Goal: Check status: Check status

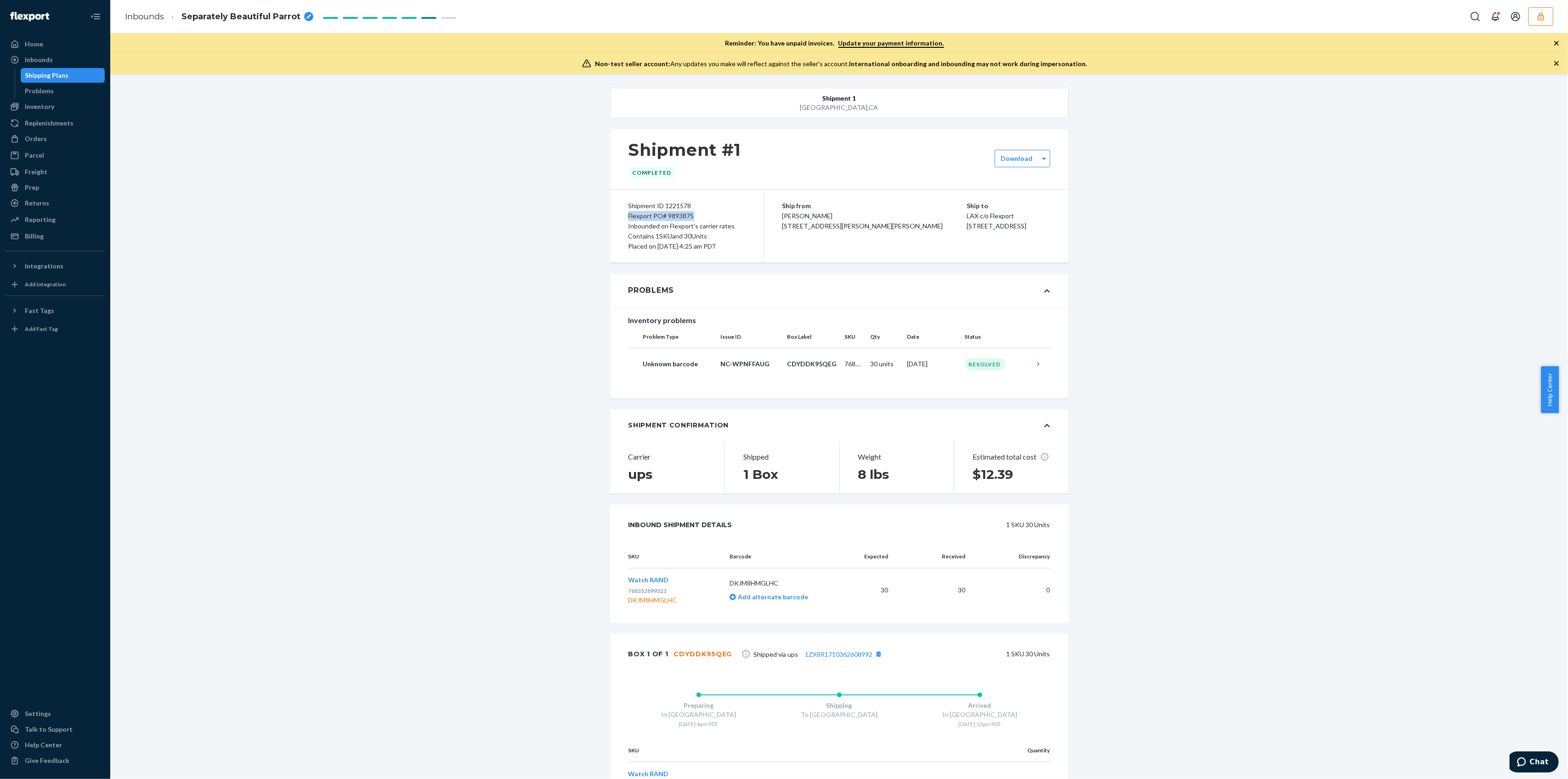
click at [1547, 25] on button "button" at bounding box center [1541, 16] width 25 height 18
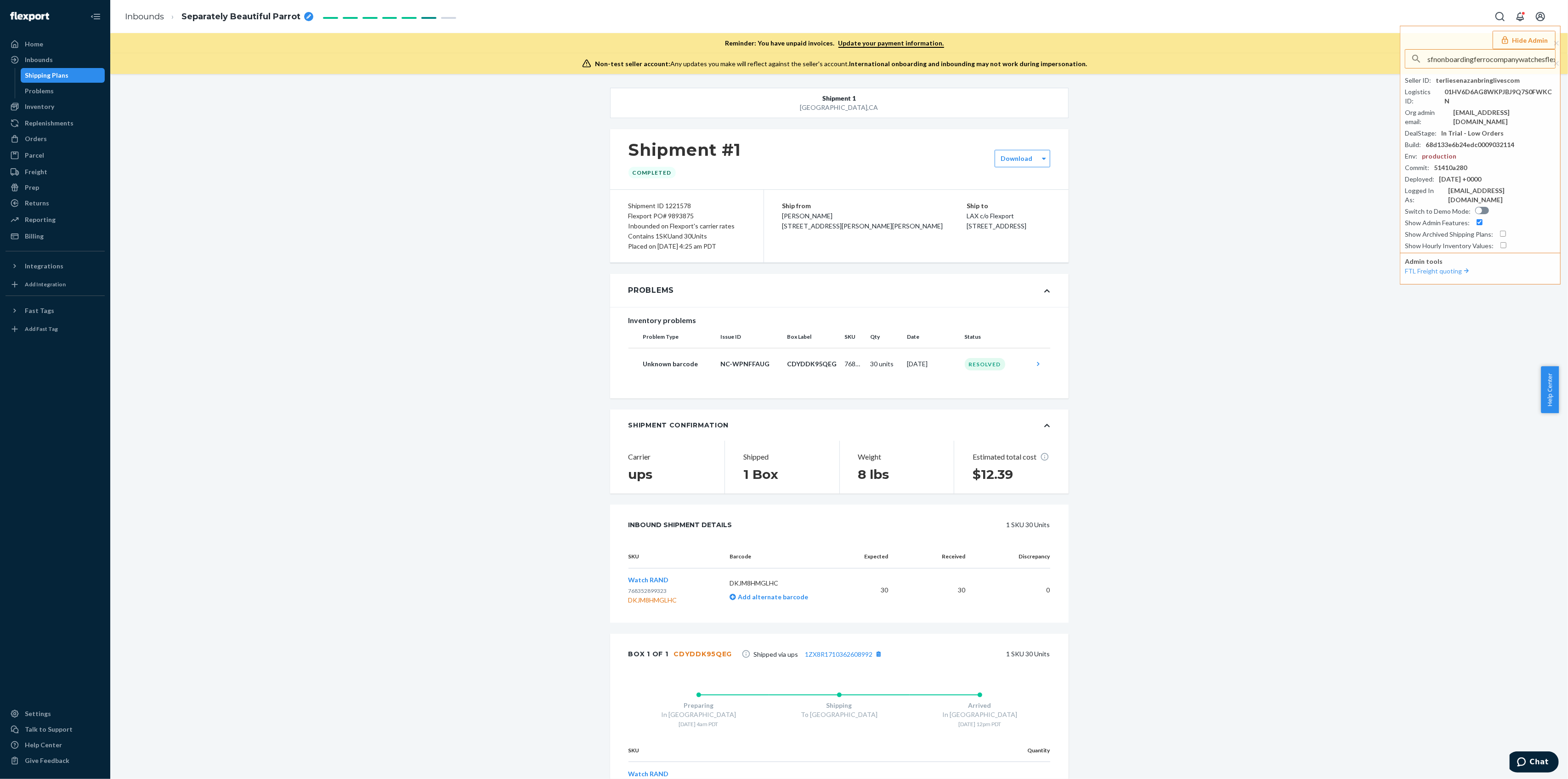
scroll to position [0, 29]
type input "sfnonboardingferrocompanywatchesflexportcom"
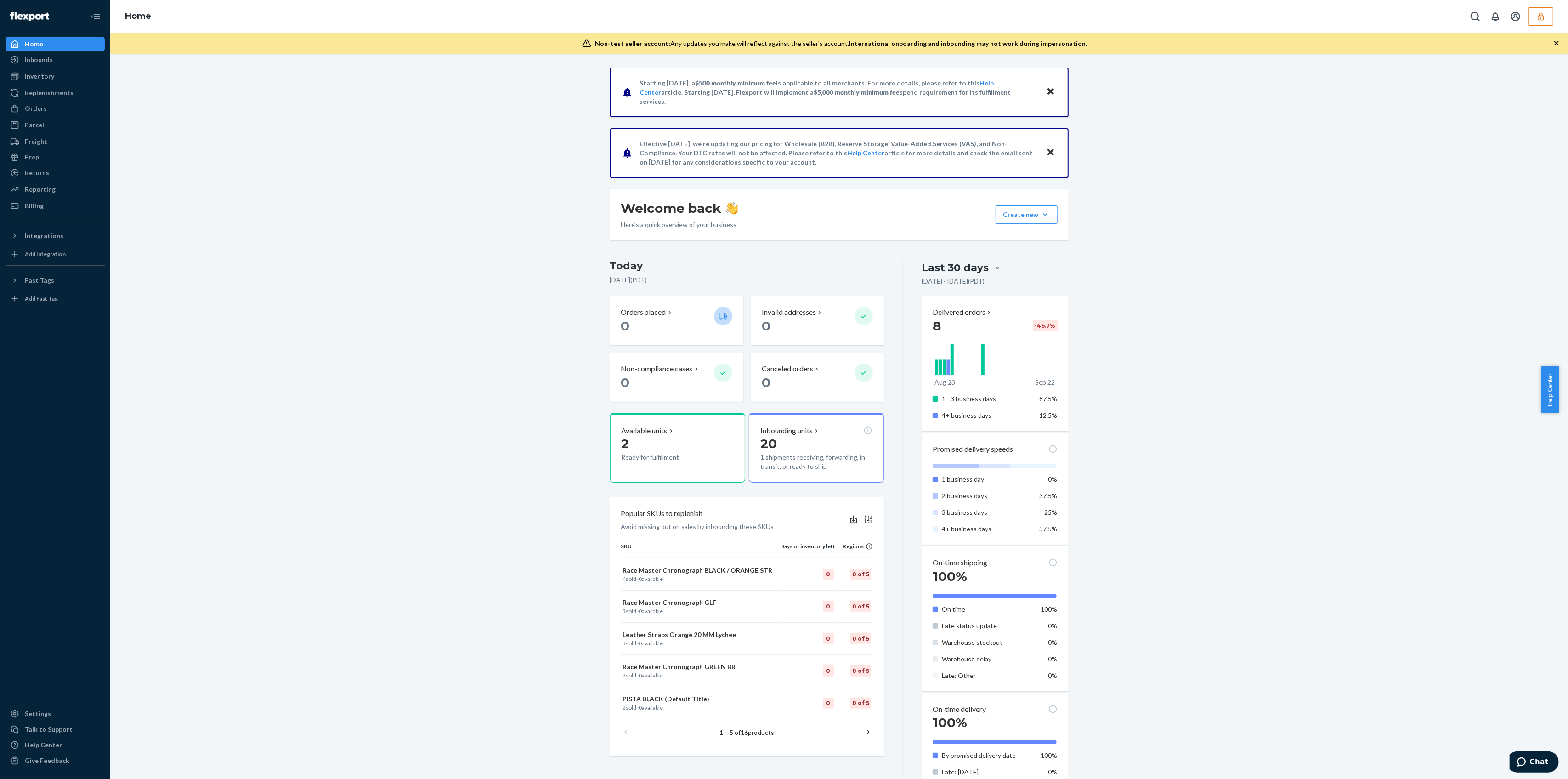
click at [1547, 16] on button "button" at bounding box center [1541, 16] width 25 height 18
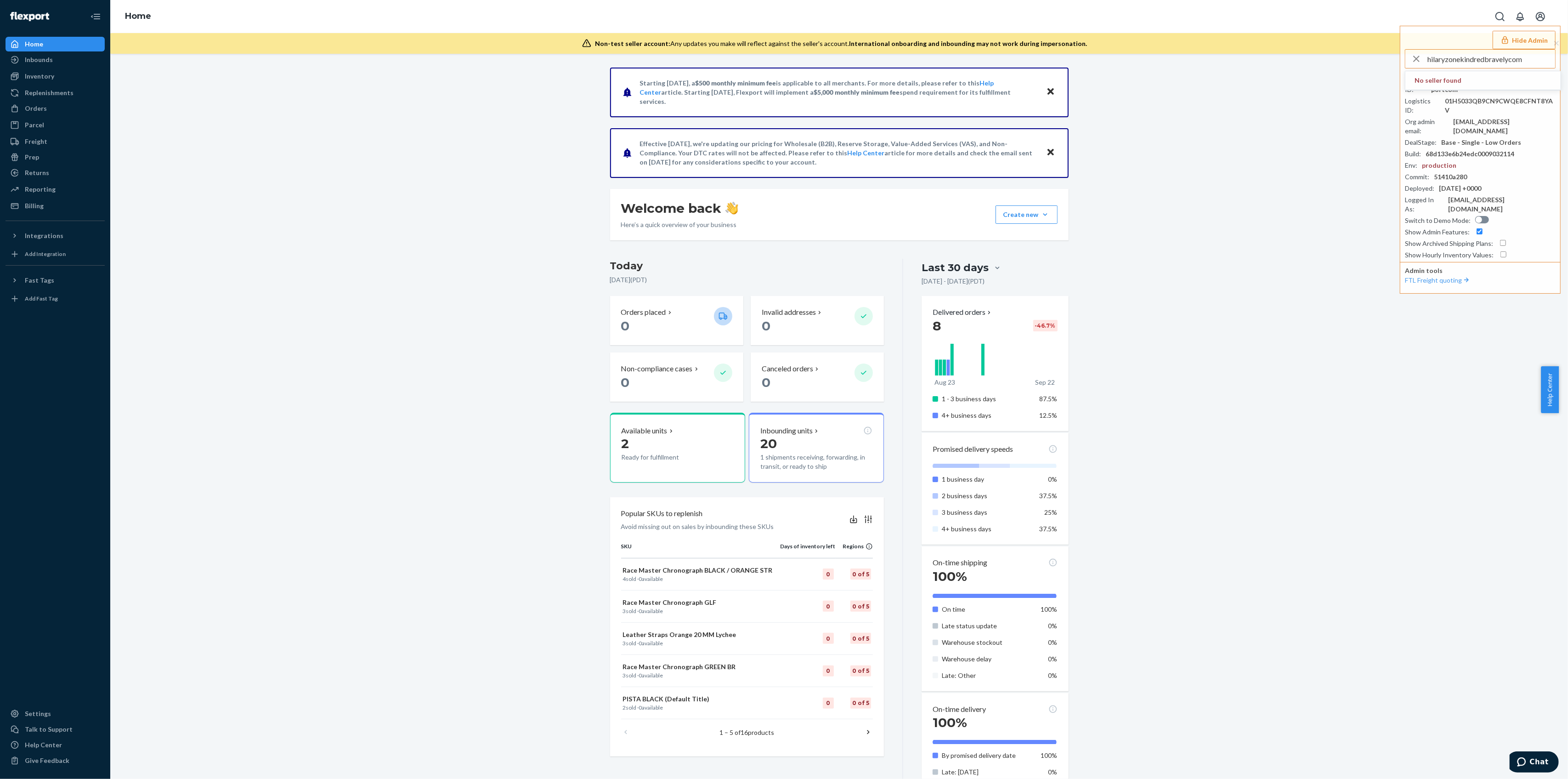
type input "hilaryzonekindredbravelycom"
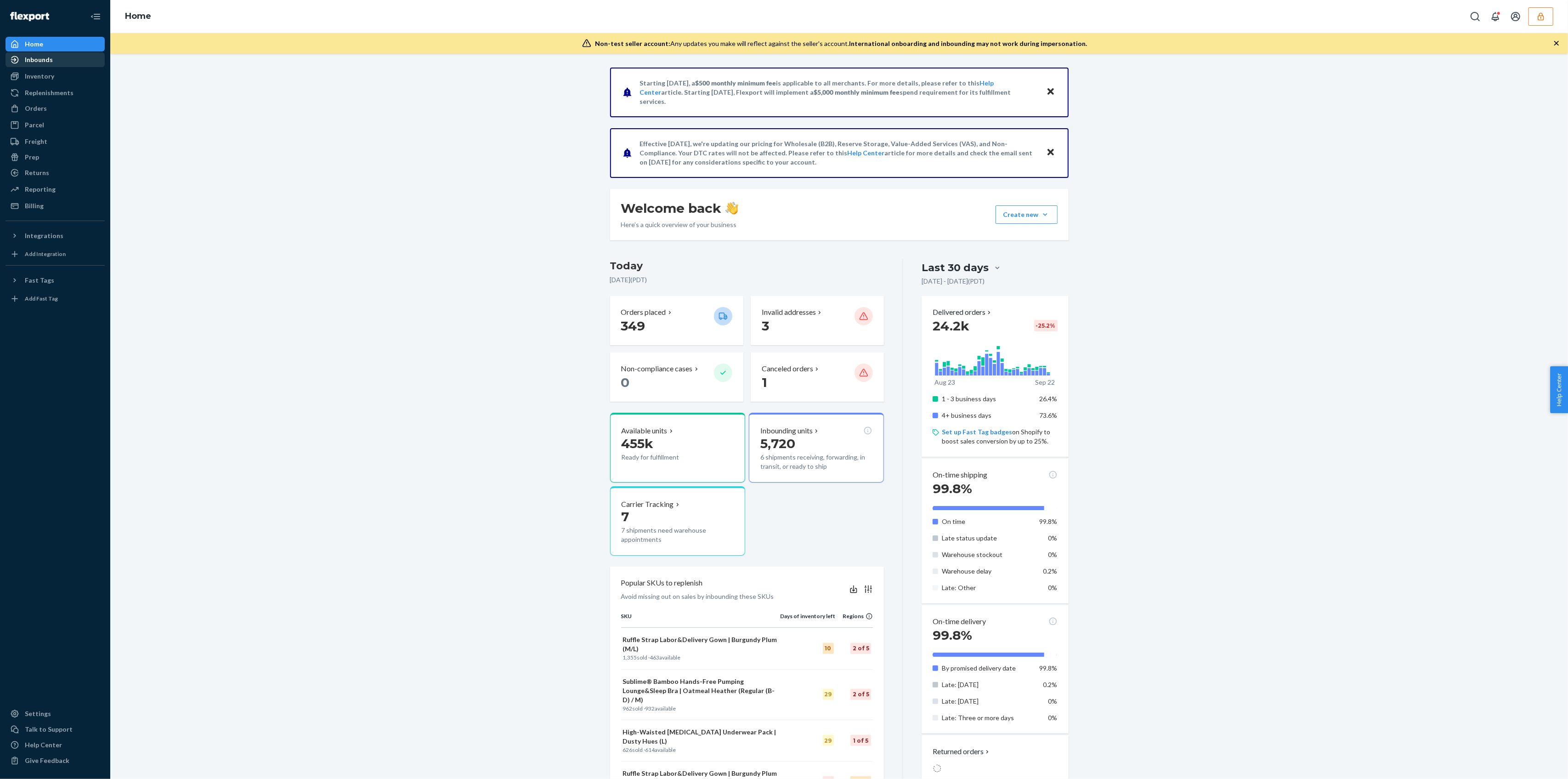
click at [21, 55] on div at bounding box center [18, 60] width 15 height 9
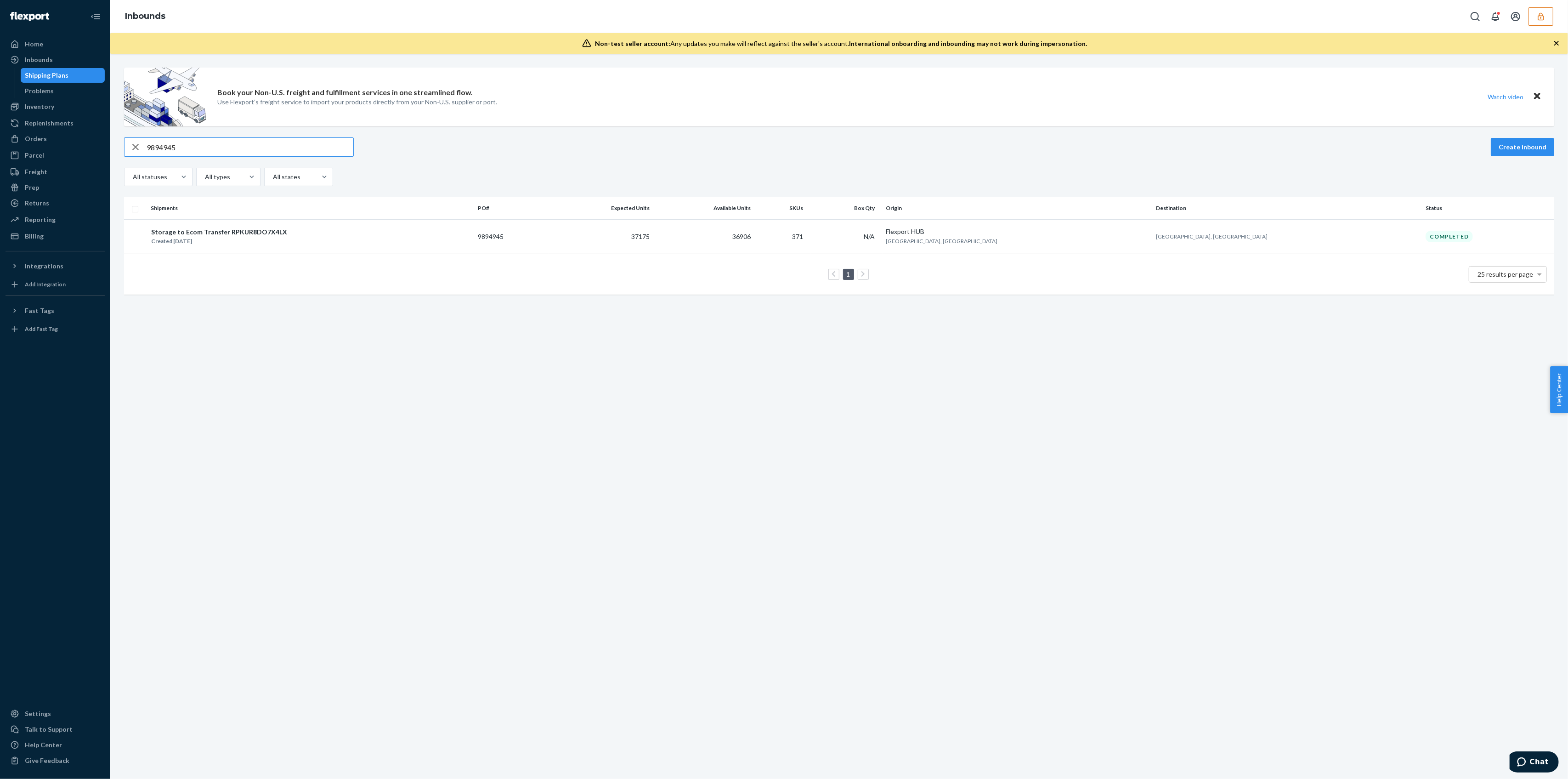
type input "9894945"
click at [315, 235] on div "Storage to Ecom Transfer RPKUR8DO7X4LX Created Aug 11, 2025" at bounding box center [310, 237] width 320 height 19
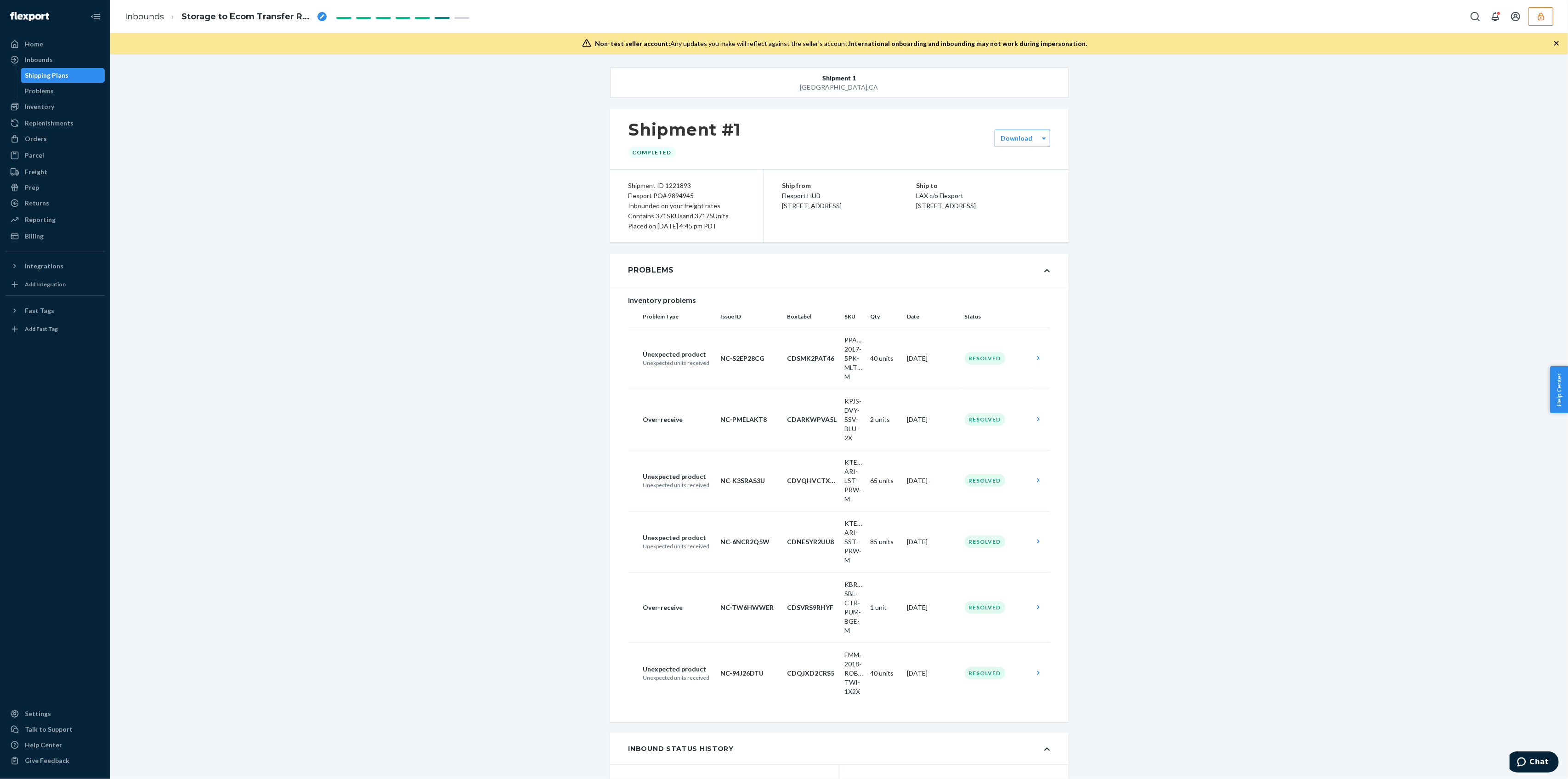
click at [301, 16] on span "Storage to Ecom Transfer RPKUR8DO7X4LX" at bounding box center [247, 17] width 132 height 12
drag, startPoint x: 214, startPoint y: 17, endPoint x: 281, endPoint y: 19, distance: 67.0
click at [281, 19] on form "Storage to Ecom Transfer RPKUR8DO7X4LX" at bounding box center [234, 16] width 105 height 15
click at [293, 16] on span "Storage to Ecom Transfer RPKUR8DO7X4LX" at bounding box center [247, 17] width 132 height 12
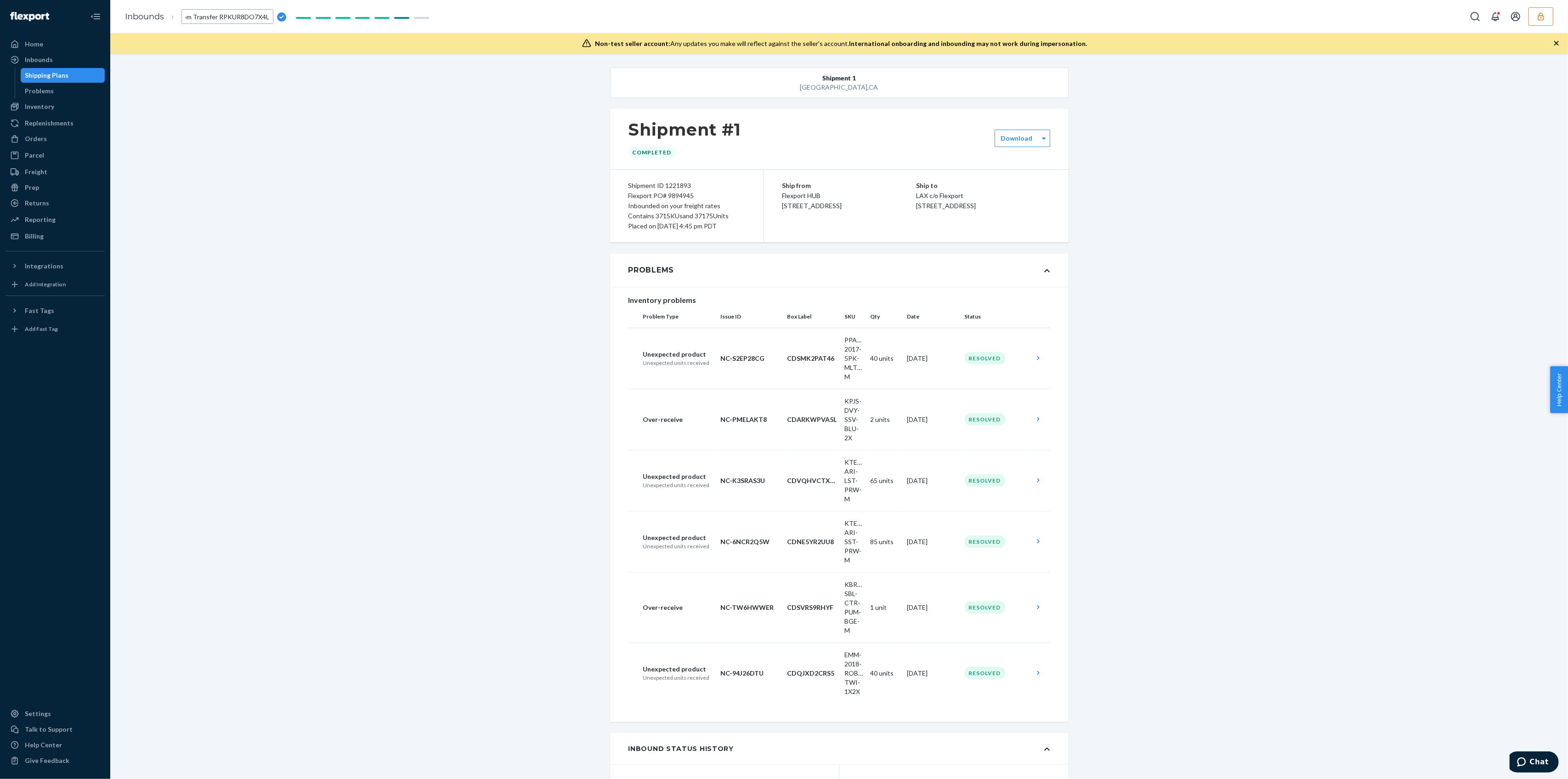
drag, startPoint x: 214, startPoint y: 16, endPoint x: 273, endPoint y: 18, distance: 59.0
click at [273, 18] on input "Storage to Ecom Transfer RPKUR8DO7X4LX" at bounding box center [227, 16] width 92 height 15
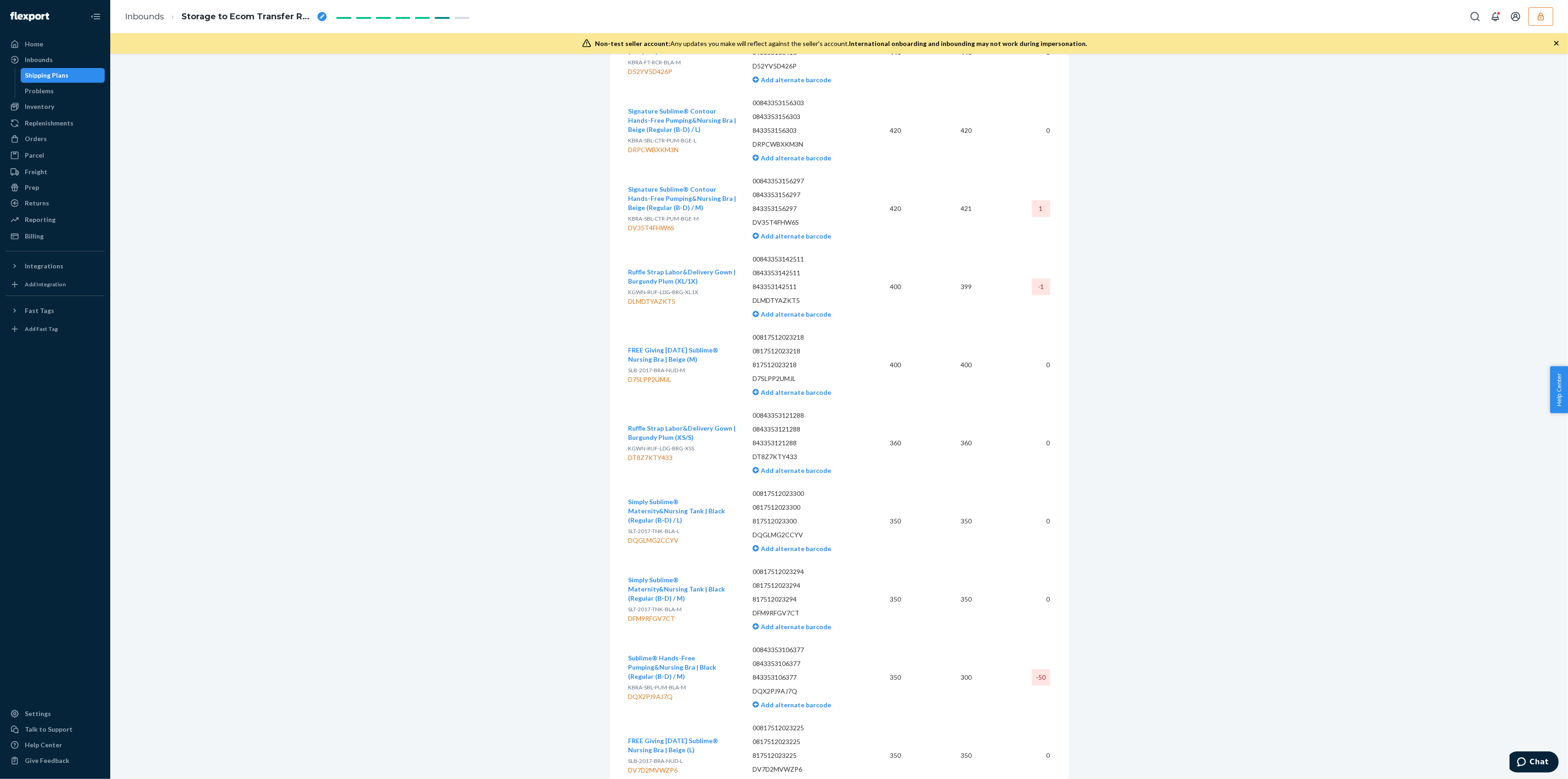
scroll to position [1532, 0]
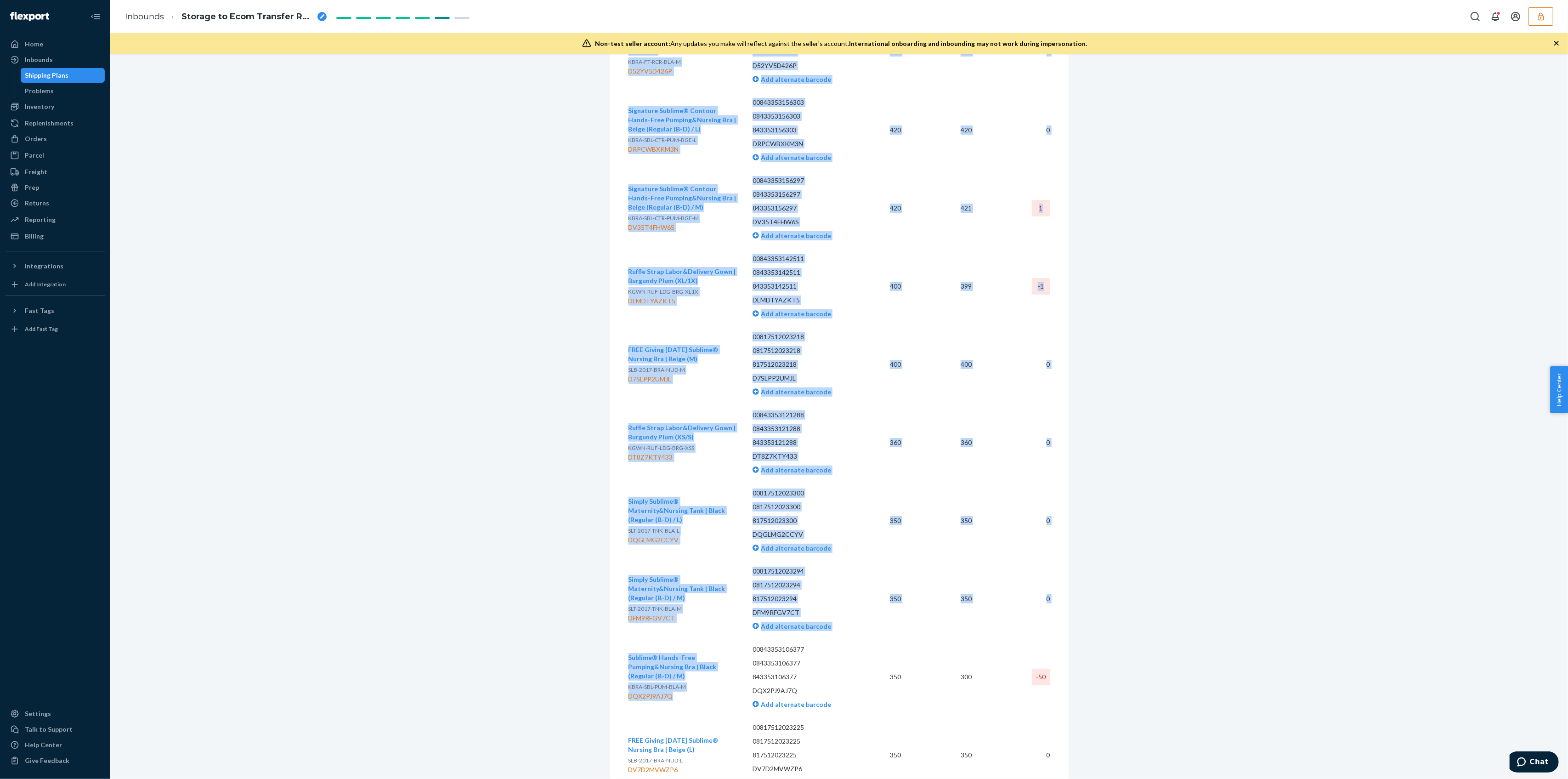
drag, startPoint x: 615, startPoint y: 693, endPoint x: 681, endPoint y: 691, distance: 66.0
click at [681, 692] on div "DQX2PJ9AJ7Q" at bounding box center [684, 696] width 110 height 9
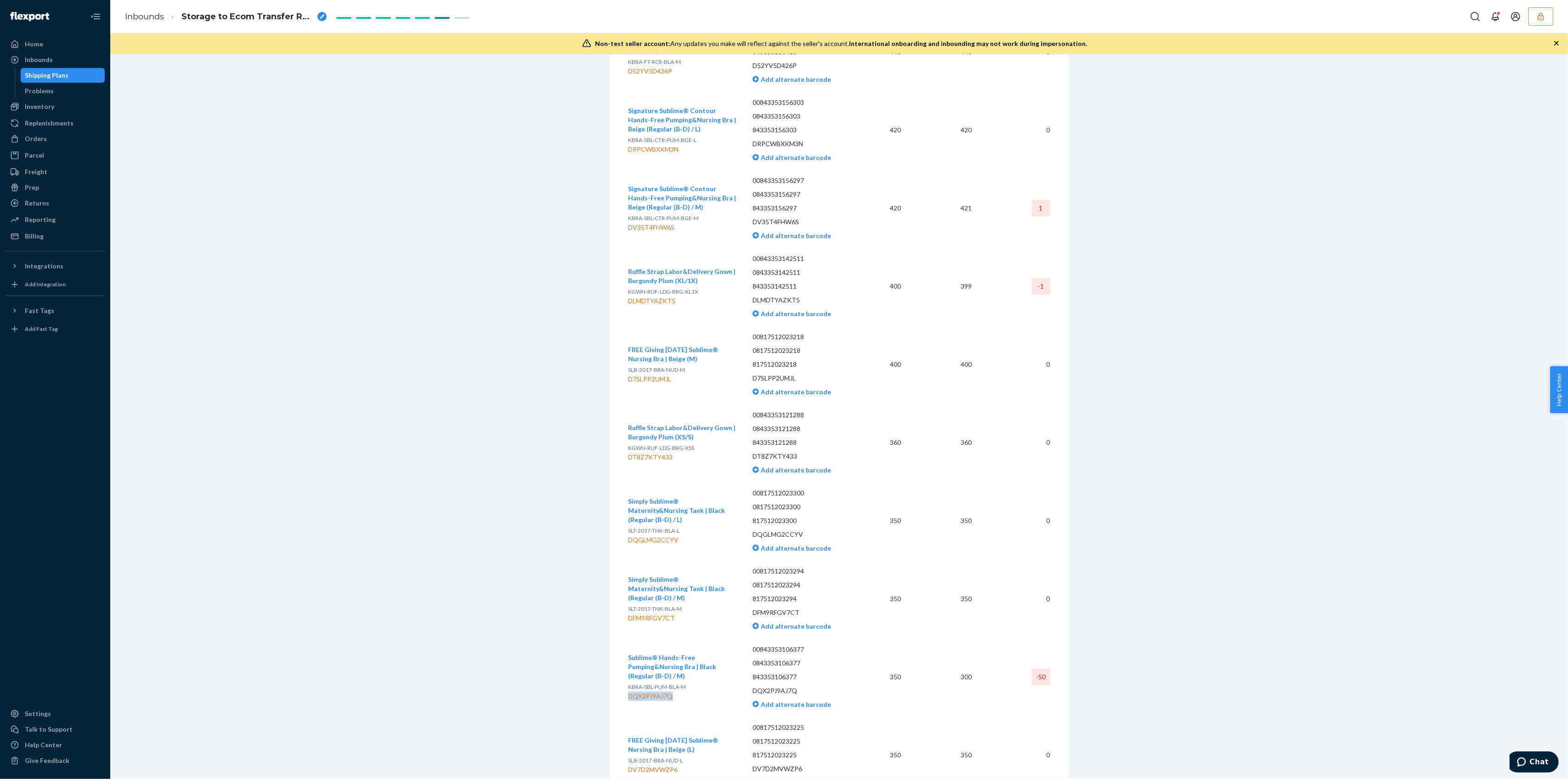
drag, startPoint x: 670, startPoint y: 693, endPoint x: 625, endPoint y: 691, distance: 45.0
click at [629, 692] on div "DQX2PJ9AJ7Q" at bounding box center [684, 696] width 110 height 9
copy div "DQX2PJ9AJ7Q"
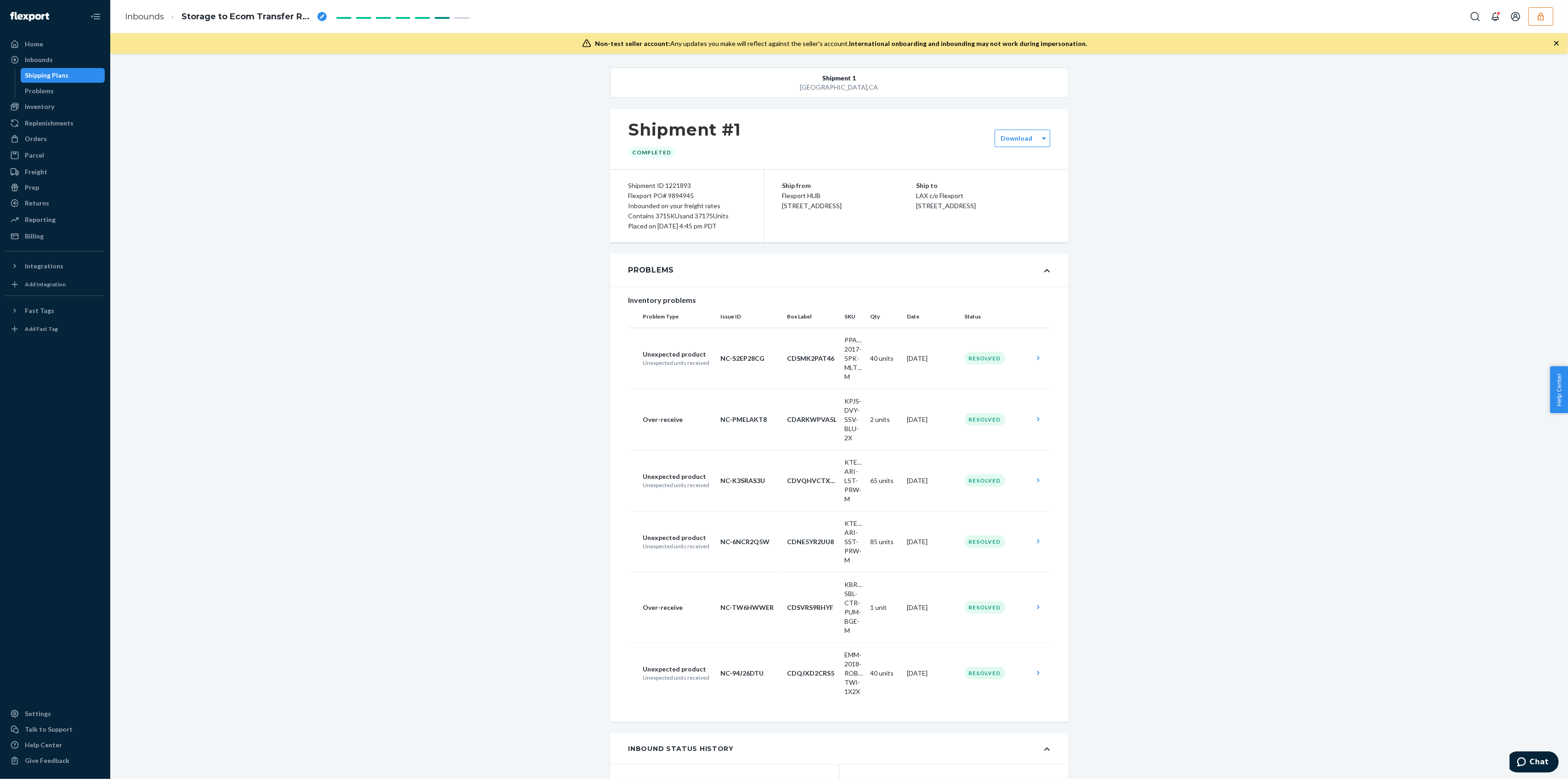
scroll to position [854, 0]
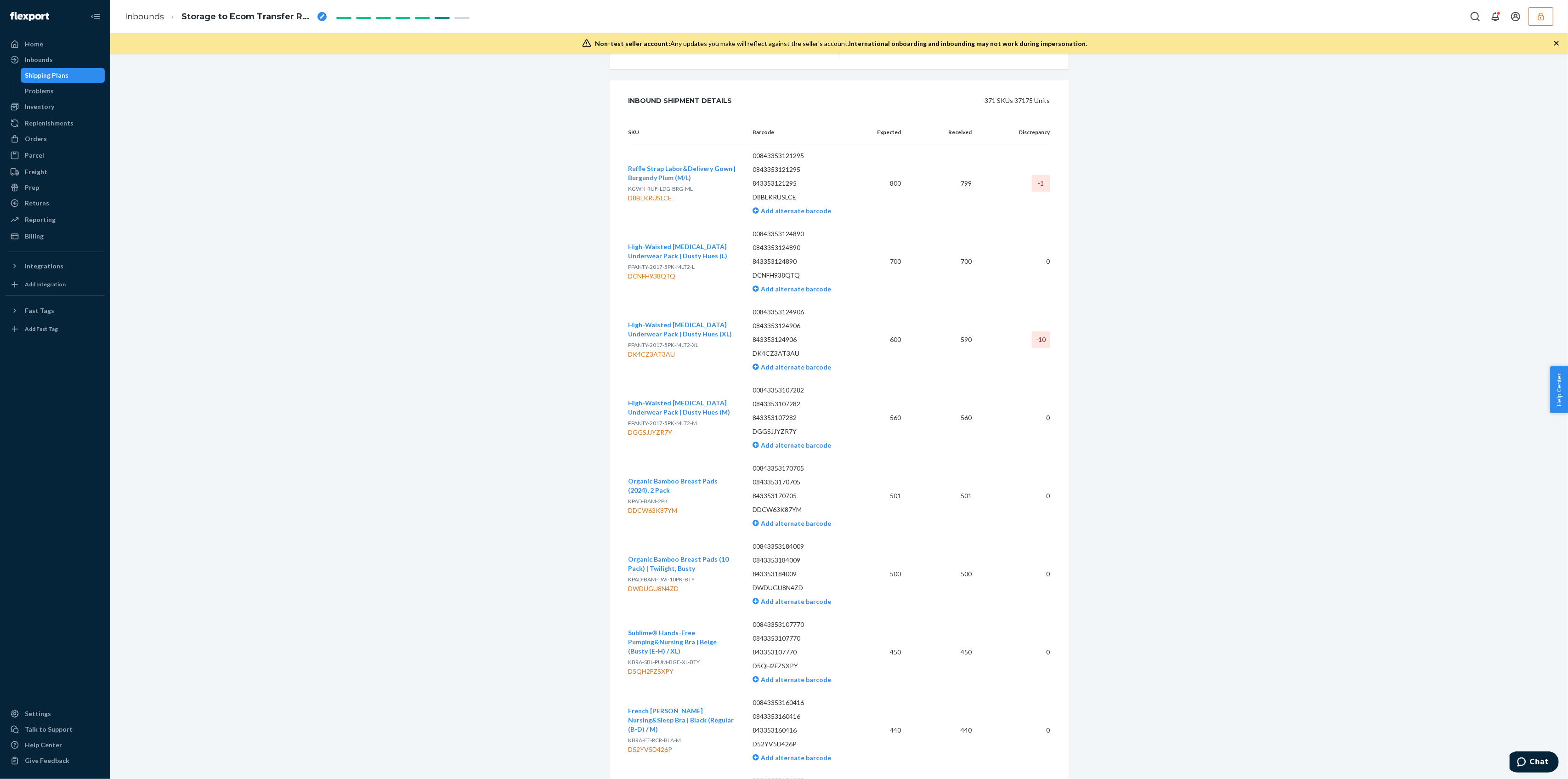
click at [777, 427] on p "DGGSJJYZR7Y" at bounding box center [803, 431] width 102 height 9
copy p "DGGSJJYZR7Y"
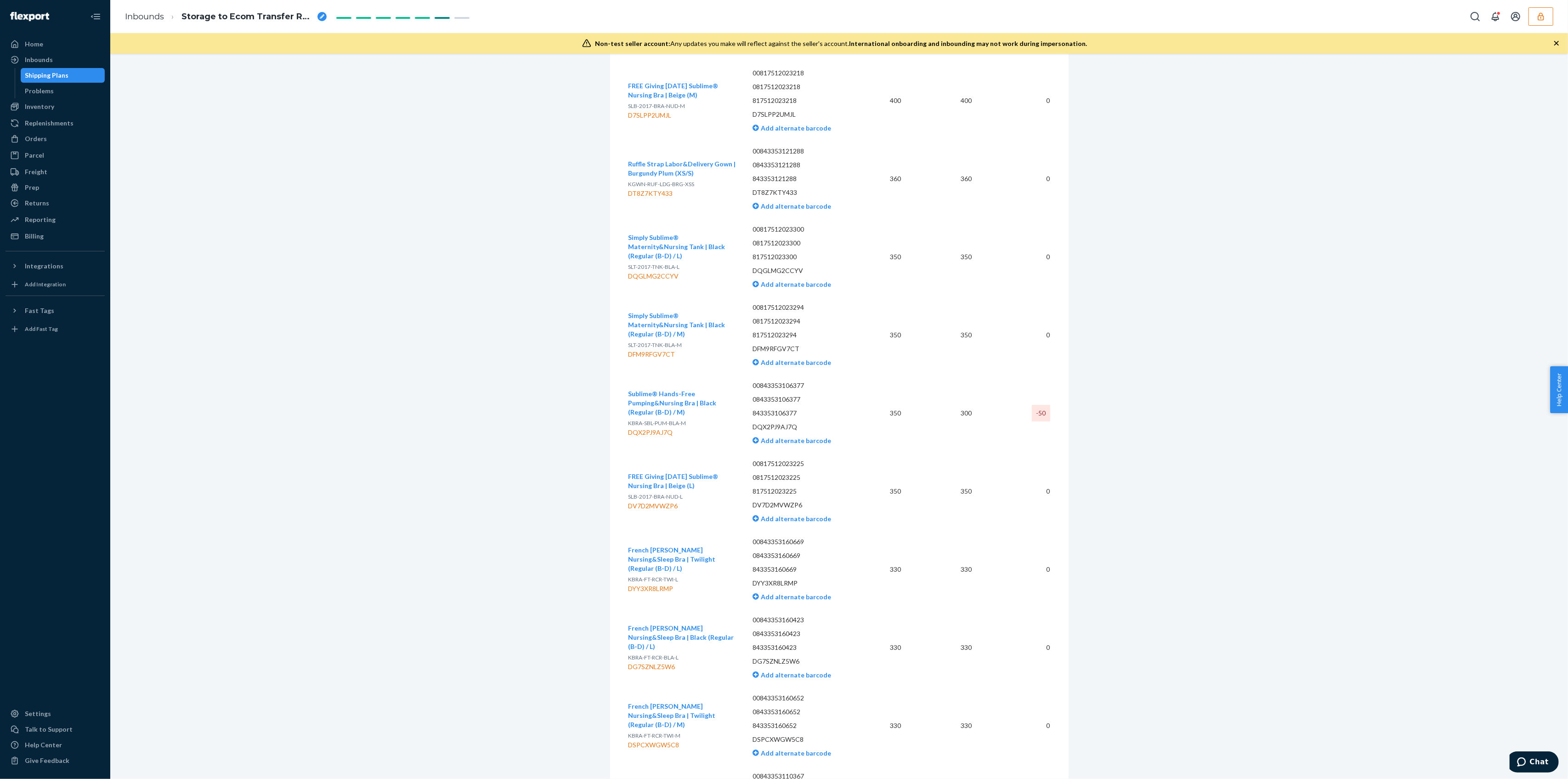
click at [771, 423] on p "DQX2PJ9AJ7Q" at bounding box center [803, 427] width 102 height 9
copy p "DQX2PJ9AJ7Q"
drag, startPoint x: 624, startPoint y: 417, endPoint x: 680, endPoint y: 416, distance: 56.0
click at [680, 420] on span "KBRA-SBL-PUM-BLA-M" at bounding box center [657, 423] width 58 height 7
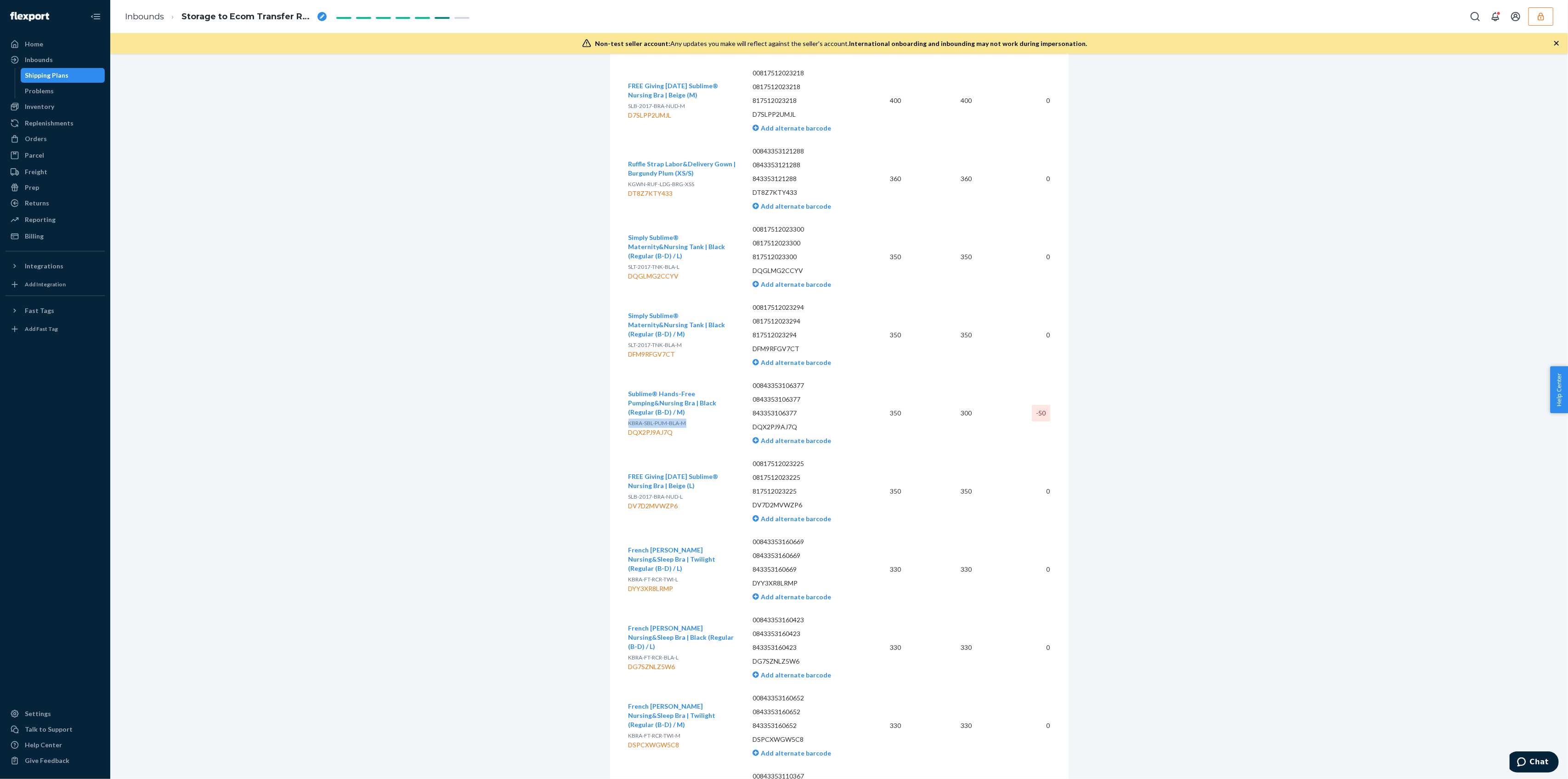
copy span "KBRA-SBL-PUM-BLA-M"
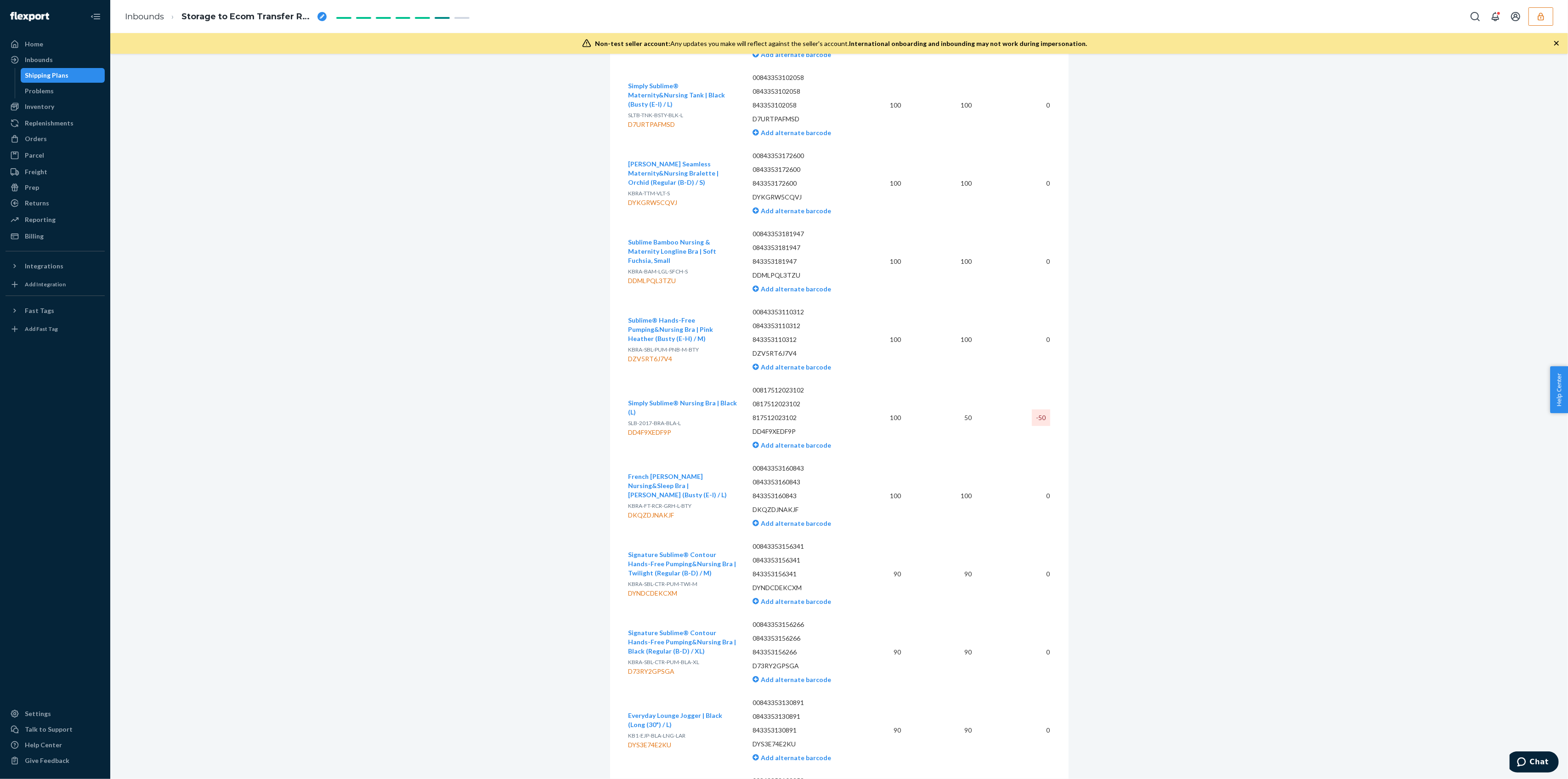
click at [673, 442] on td "Simply Sublime® Nursing Bra | Black (L) SLB-2017-BRA-BLA-L DD4F9XEDF9P" at bounding box center [687, 418] width 117 height 78
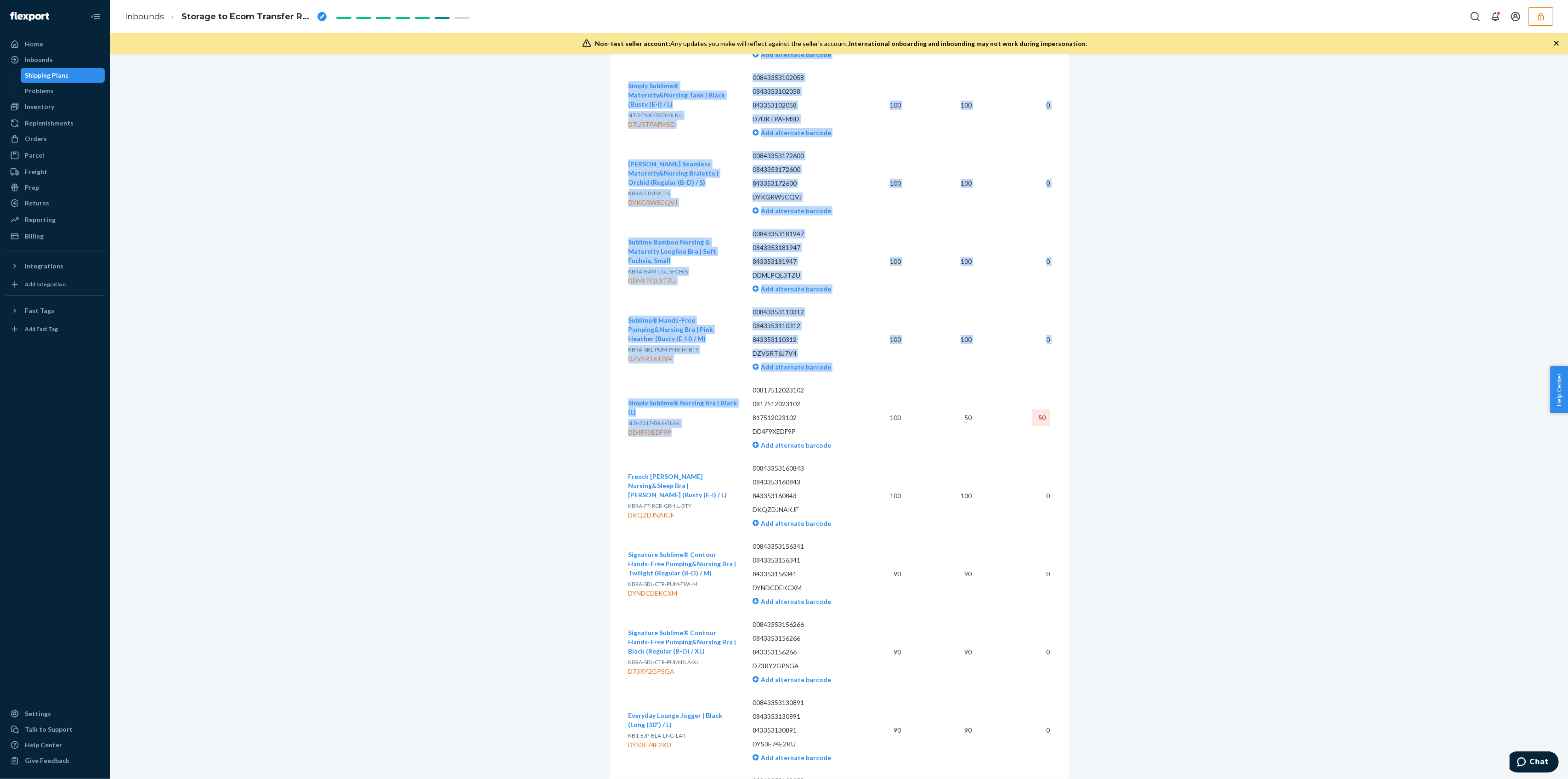
drag, startPoint x: 621, startPoint y: 426, endPoint x: 680, endPoint y: 428, distance: 59.0
click at [681, 428] on div "DD4F9XEDF9P" at bounding box center [684, 432] width 110 height 9
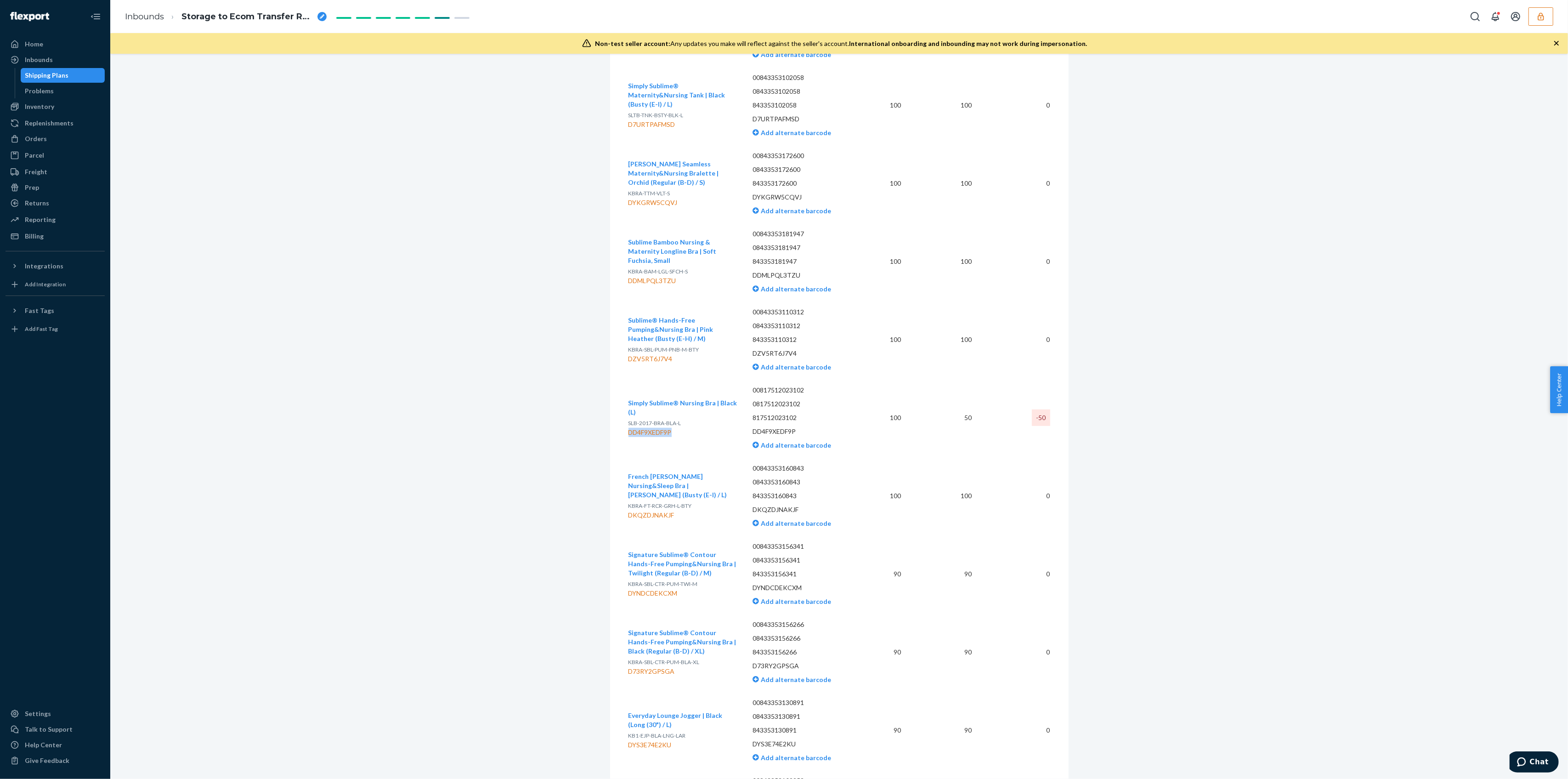
drag, startPoint x: 677, startPoint y: 427, endPoint x: 624, endPoint y: 428, distance: 53.0
click at [629, 428] on div "DD4F9XEDF9P" at bounding box center [684, 432] width 110 height 9
copy div "DD4F9XEDF9P"
click at [683, 434] on td "Simply Sublime® Nursing Bra | Black (L) SLB-2017-BRA-BLA-L DD4F9XEDF9P" at bounding box center [687, 418] width 117 height 78
drag, startPoint x: 667, startPoint y: 428, endPoint x: 624, endPoint y: 428, distance: 43.0
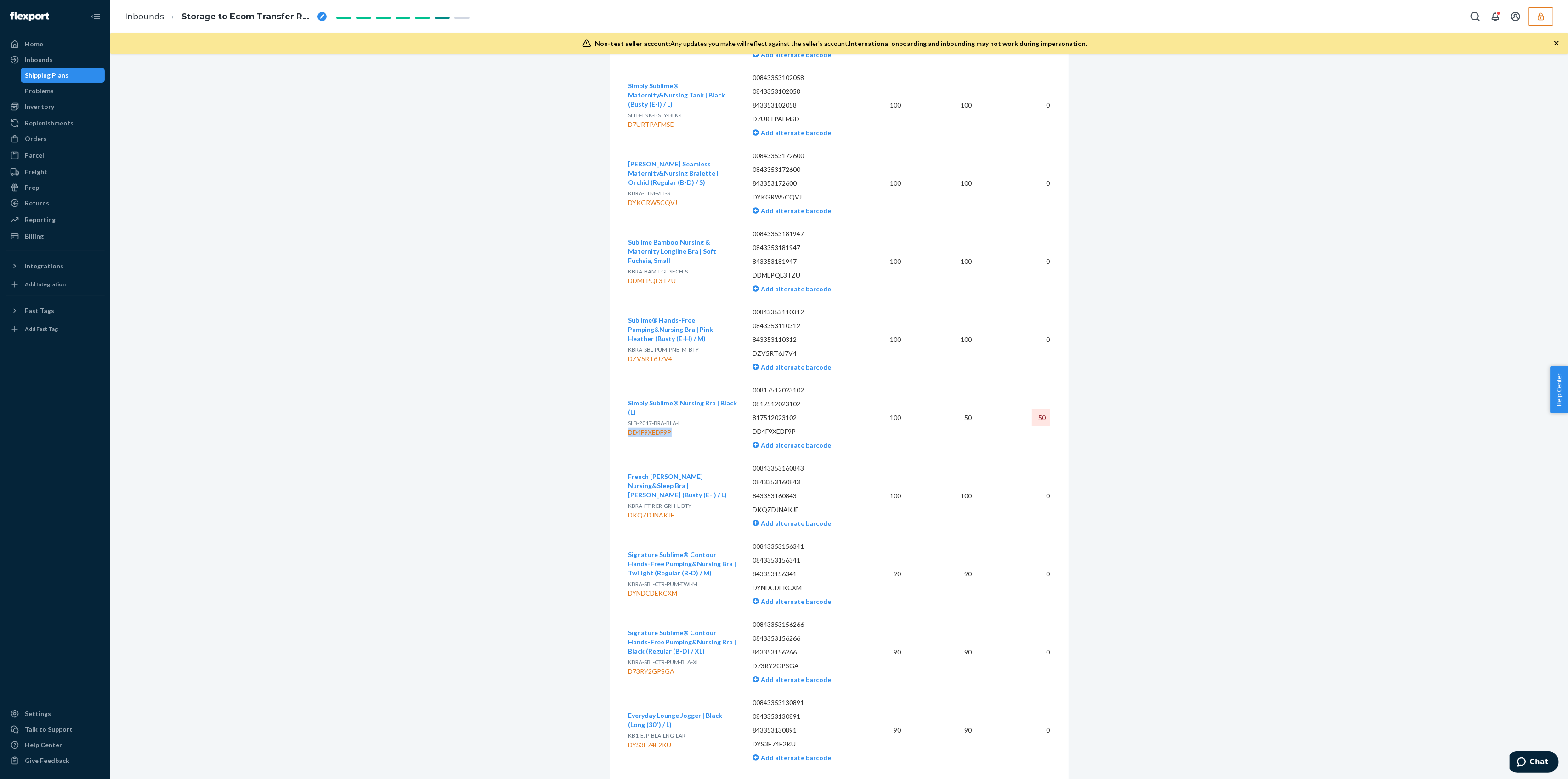
click at [629, 428] on div "DD4F9XEDF9P" at bounding box center [684, 432] width 110 height 9
copy div "DD4F9XEDF9P"
drag, startPoint x: 668, startPoint y: 414, endPoint x: 623, endPoint y: 417, distance: 45.1
click at [629, 419] on p "SLB-2017-BRA-BLA-L" at bounding box center [684, 423] width 110 height 9
copy span "SLB-2017-BRA-BLA-L"
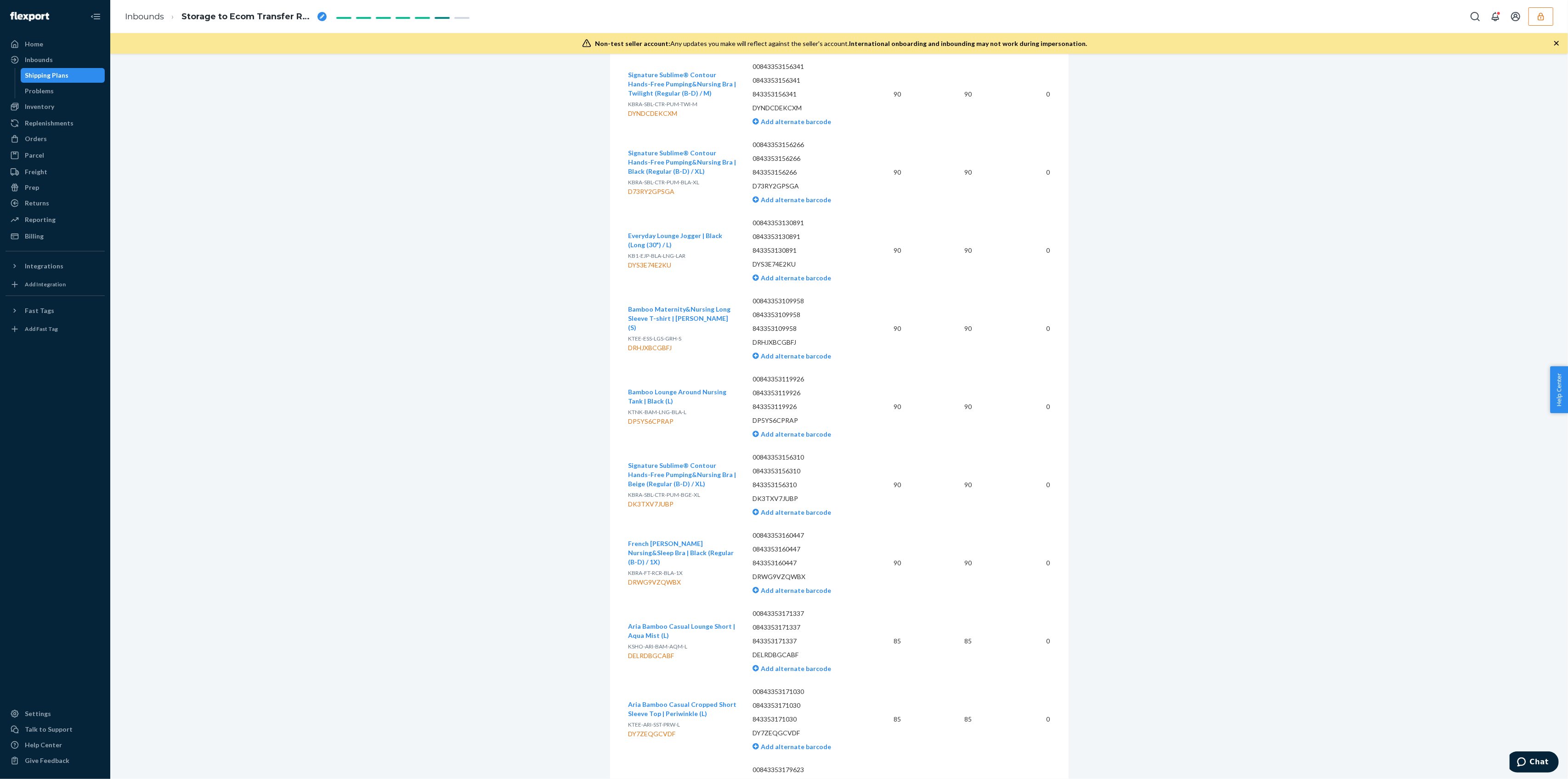
scroll to position [10722, 0]
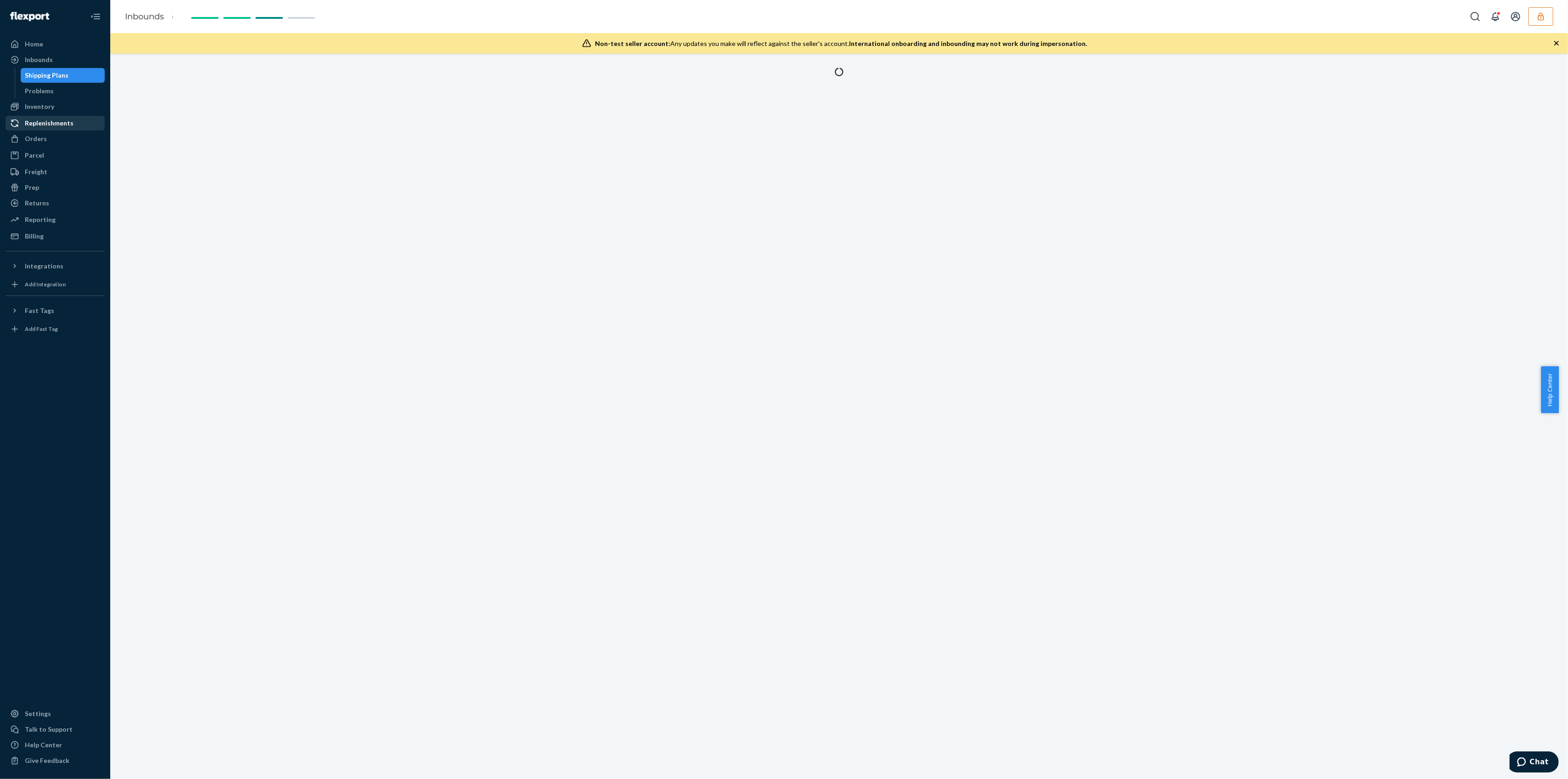
click at [46, 122] on div "Replenishments" at bounding box center [49, 123] width 49 height 9
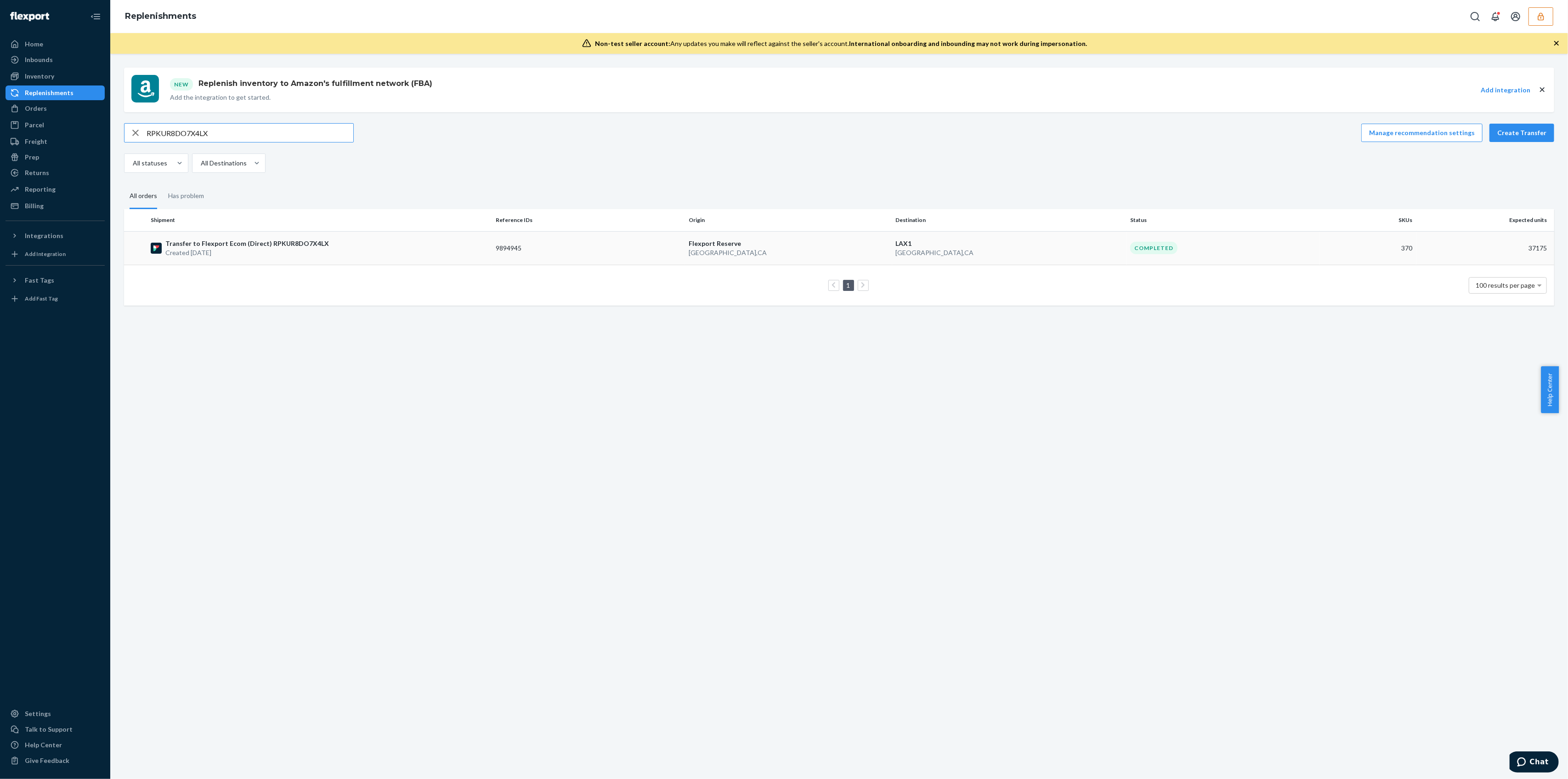
type input "RPKUR8DO7X4LX"
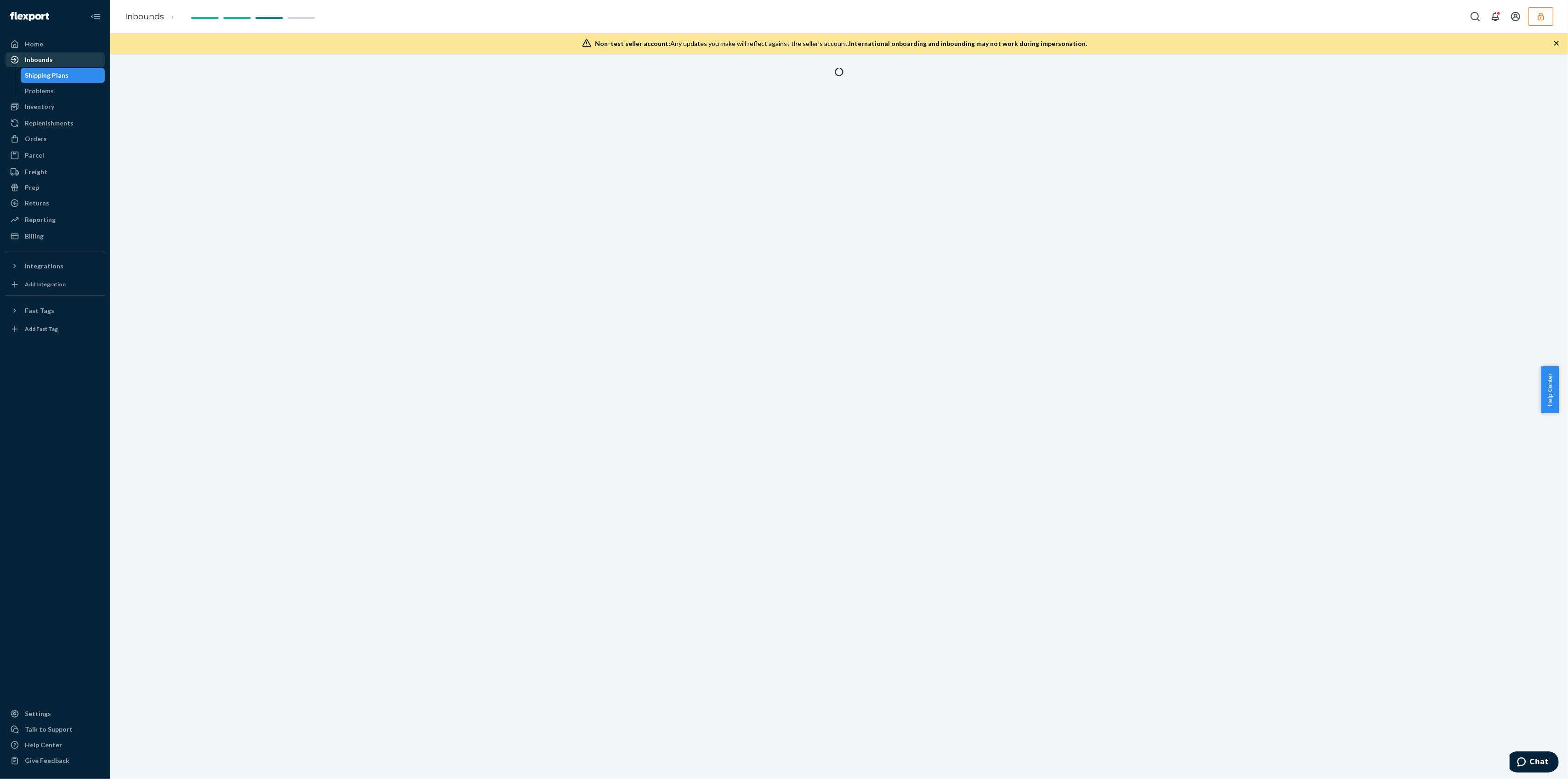
click at [28, 65] on div "Inbounds" at bounding box center [55, 60] width 97 height 13
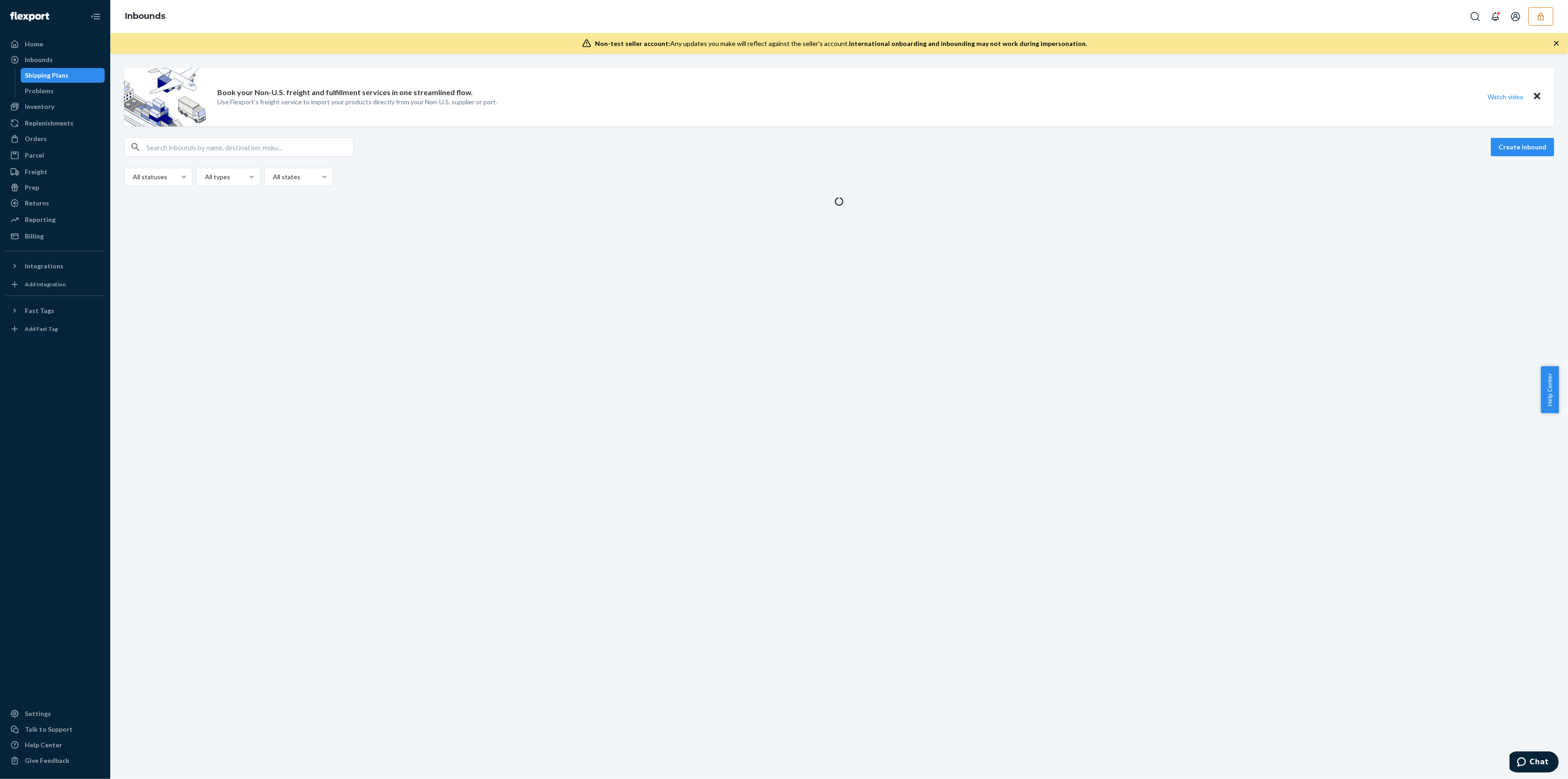
click at [1547, 11] on button "button" at bounding box center [1541, 16] width 25 height 18
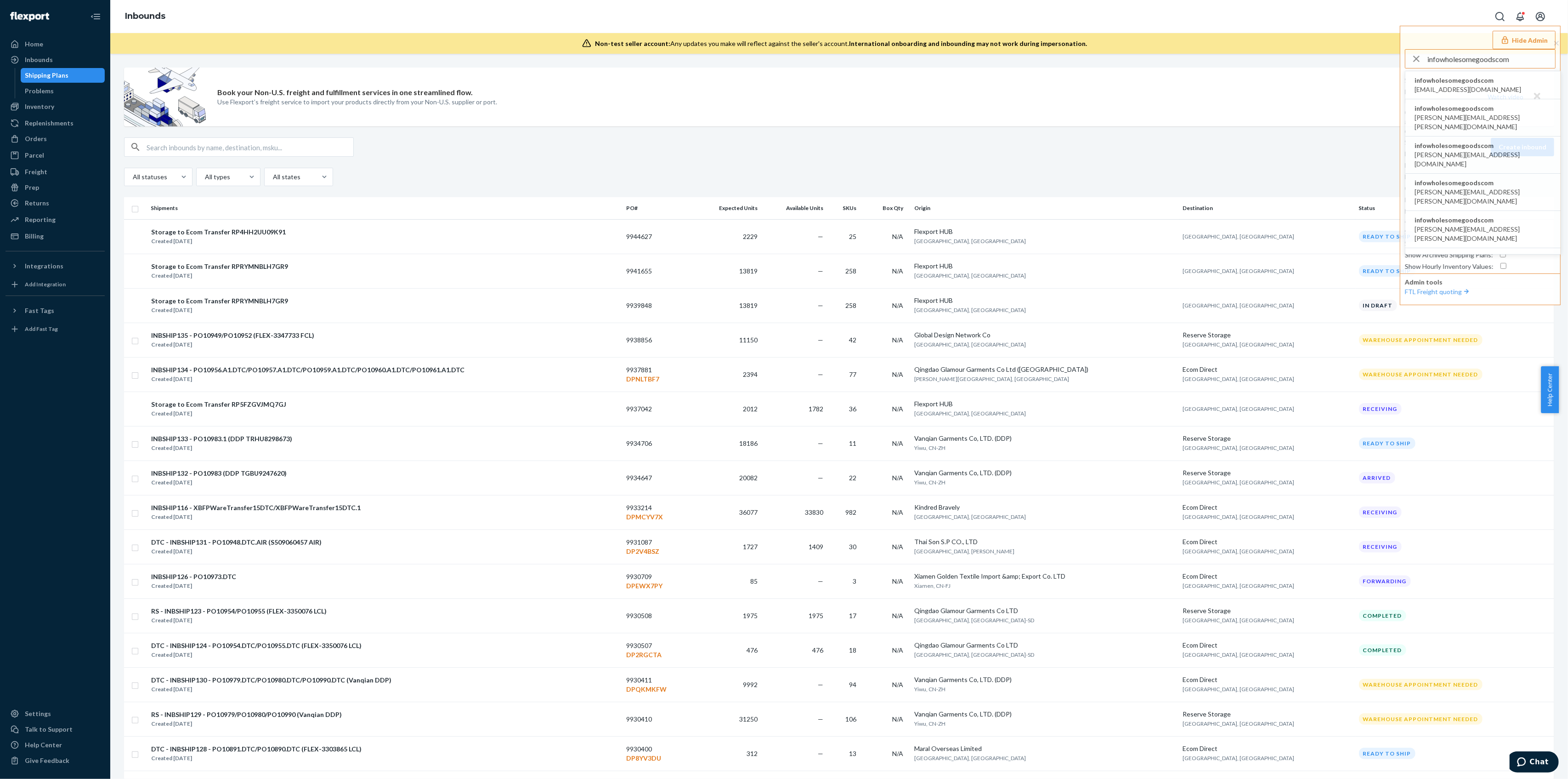
type input "infowholesomegoodscom"
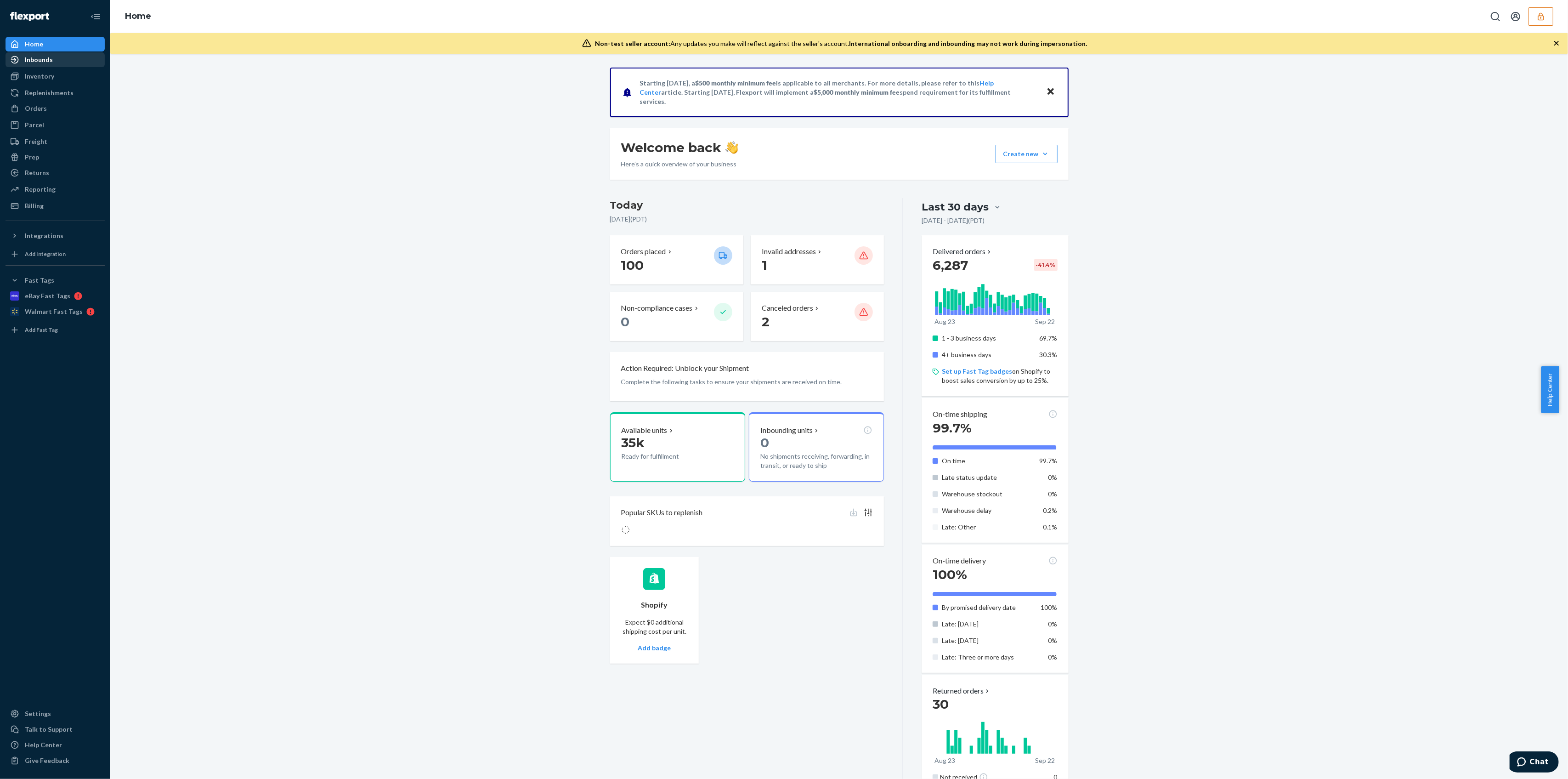
click at [29, 65] on div "Inbounds" at bounding box center [55, 60] width 97 height 13
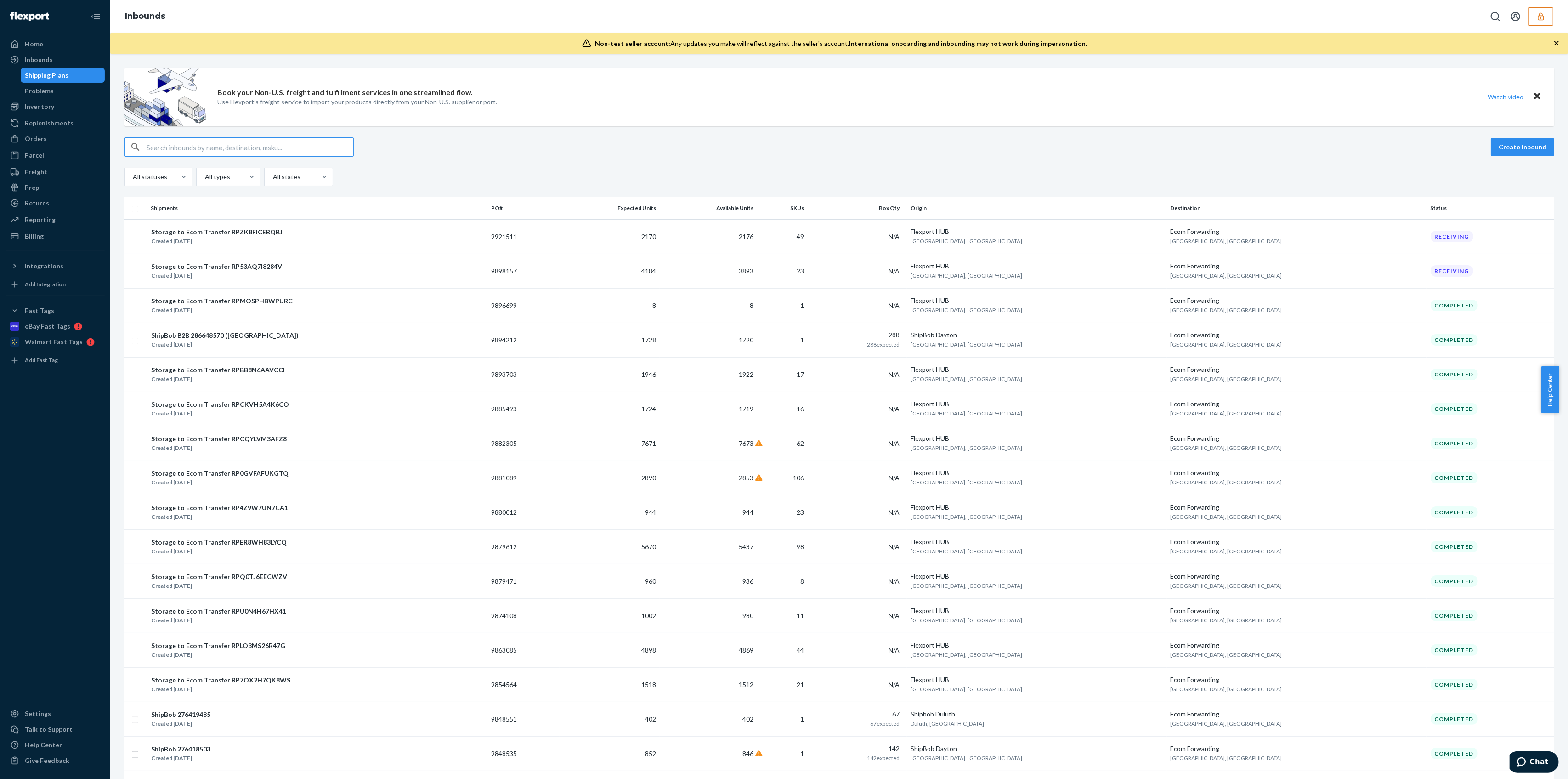
click at [162, 144] on input "text" at bounding box center [250, 147] width 207 height 18
paste input "9881089"
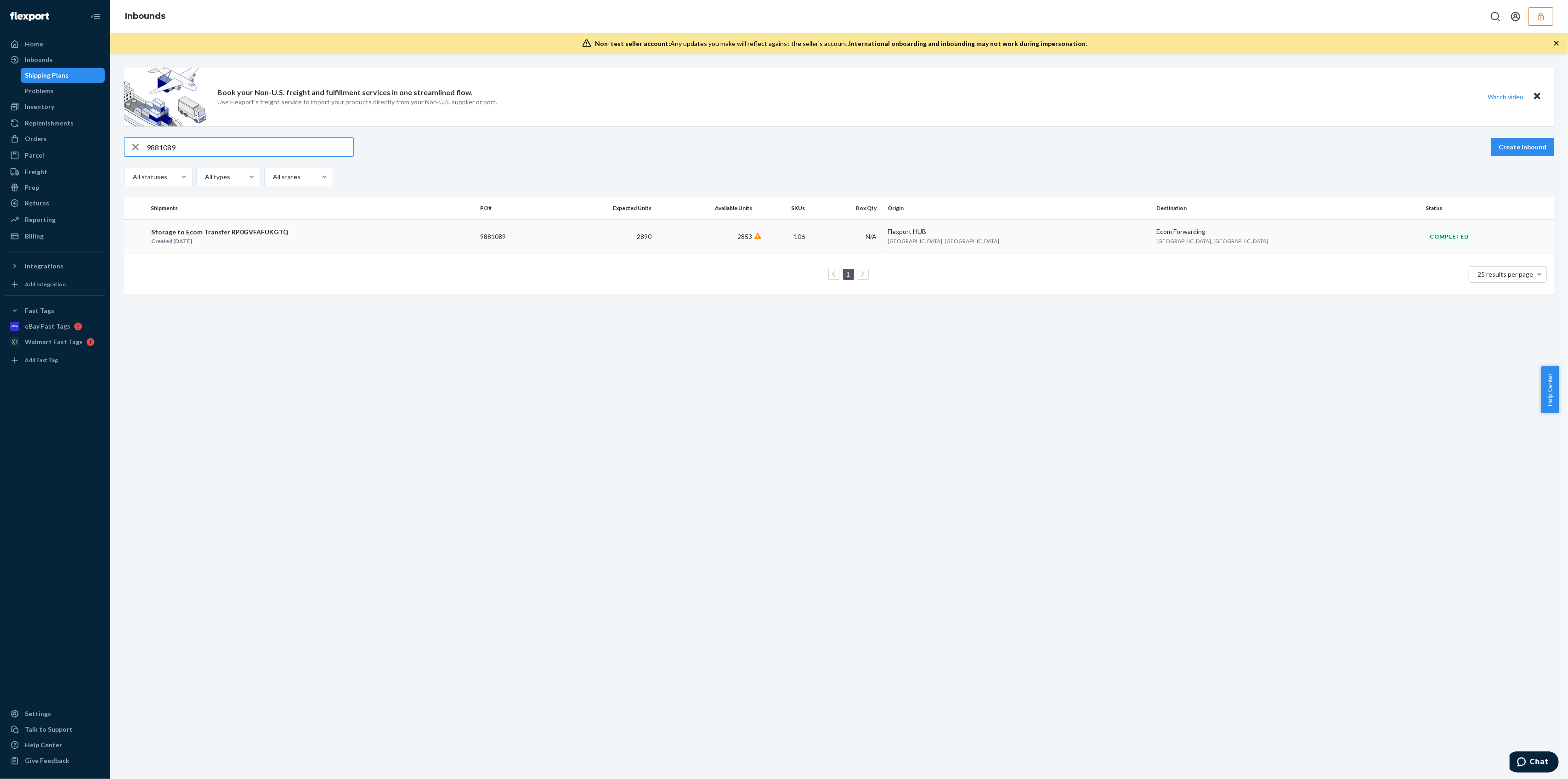
type input "9881089"
click at [654, 240] on td "2890" at bounding box center [603, 236] width 104 height 35
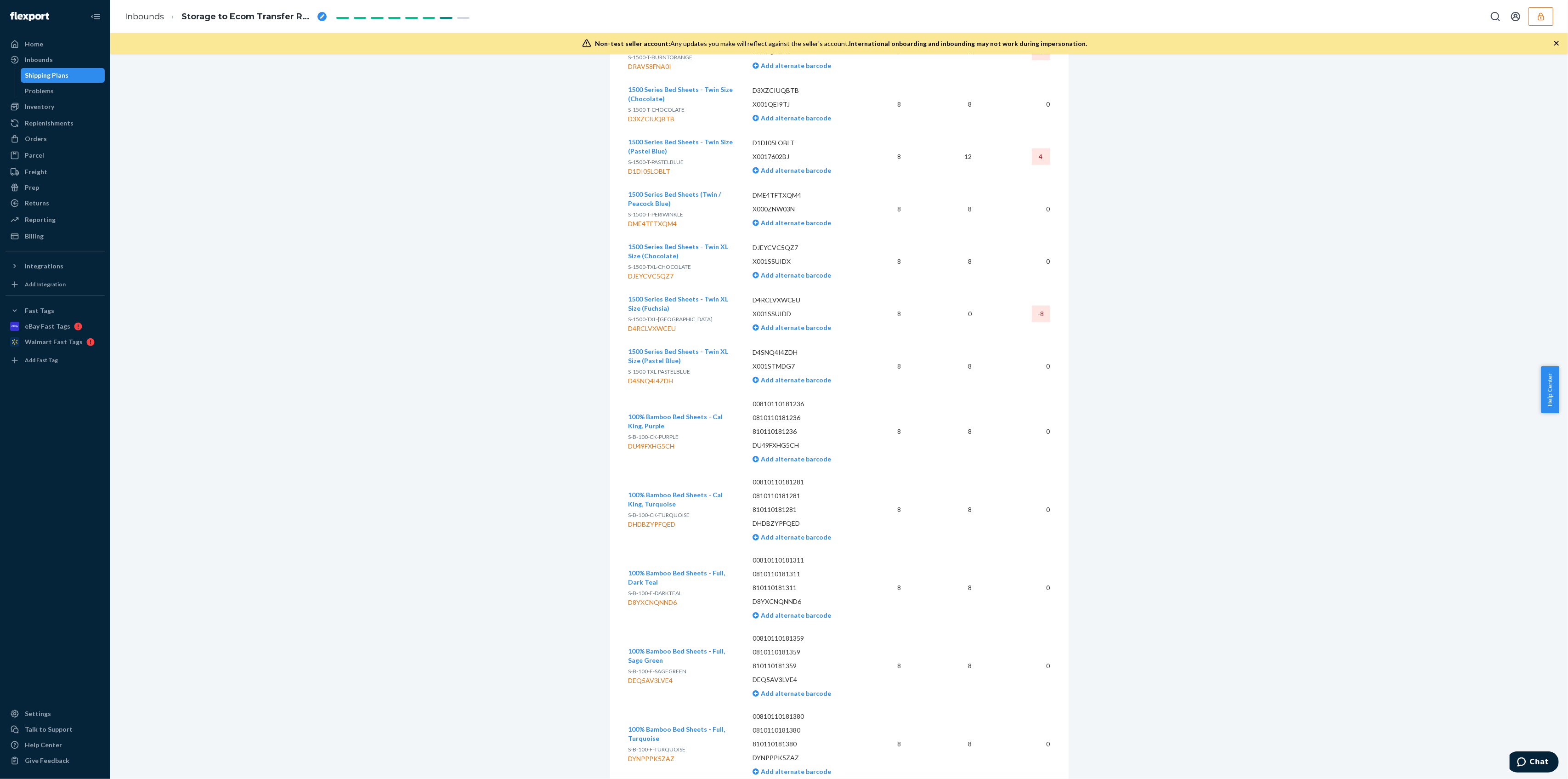
scroll to position [6992, 0]
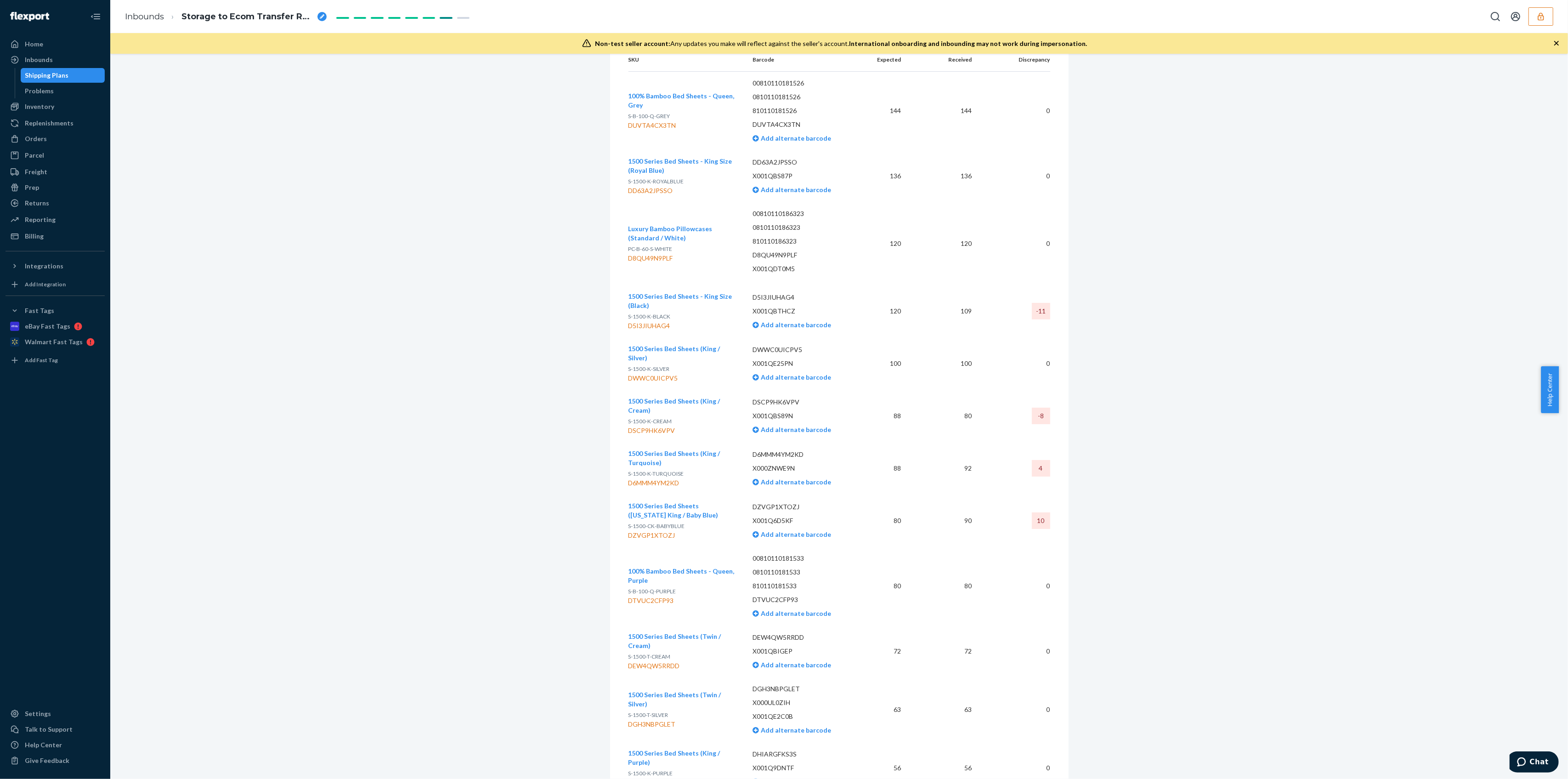
click at [844, 429] on td "DSCP9HK6VPV X001QBS89N Add alternate barcode" at bounding box center [803, 416] width 117 height 52
drag, startPoint x: 643, startPoint y: 407, endPoint x: 637, endPoint y: 415, distance: 10.0
click at [637, 426] on div "DSCP9HK6VPV" at bounding box center [684, 431] width 110 height 9
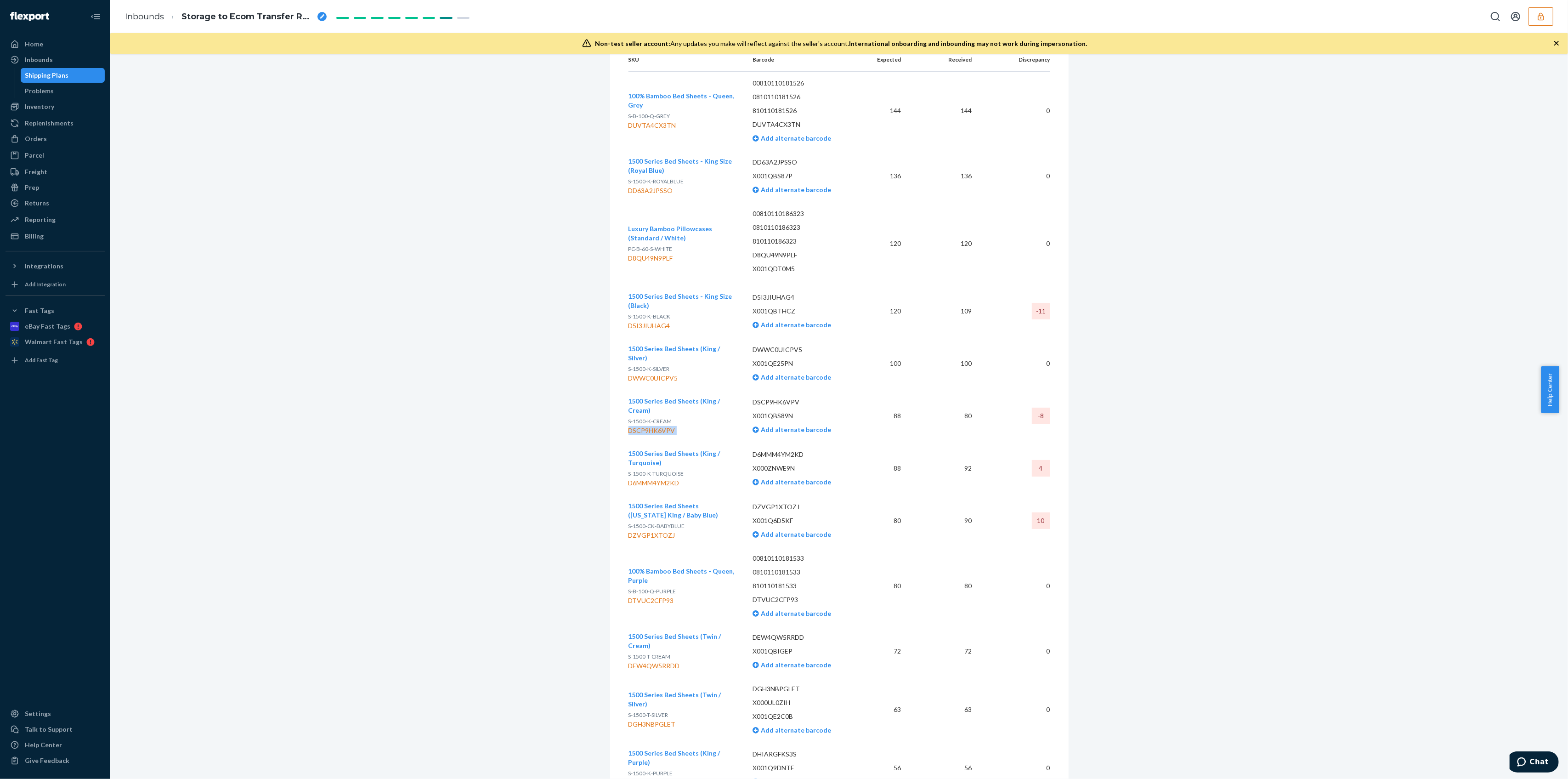
copy div "DSCP9HK6VPV"
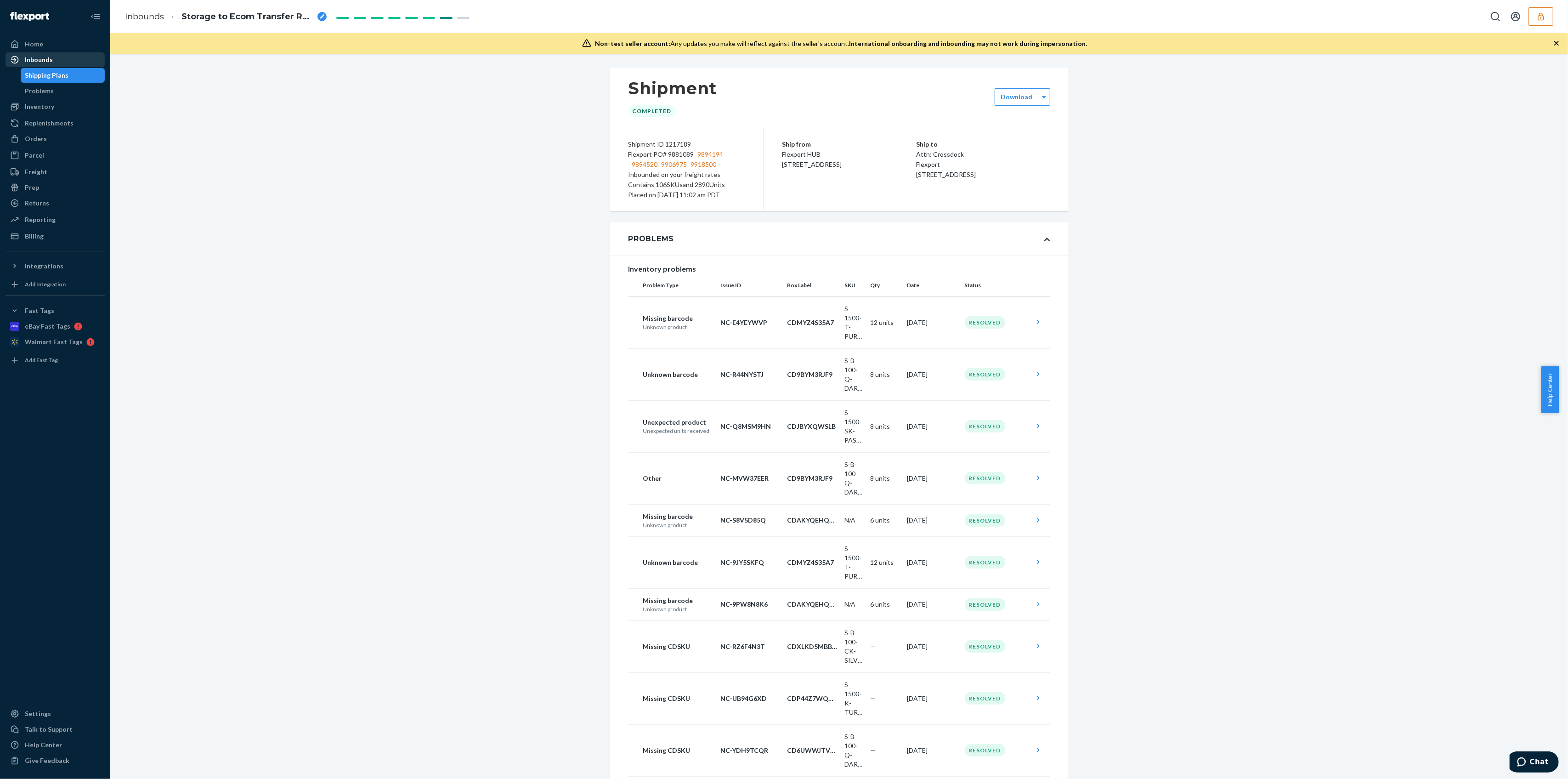
click at [77, 57] on div "Inbounds" at bounding box center [55, 60] width 97 height 13
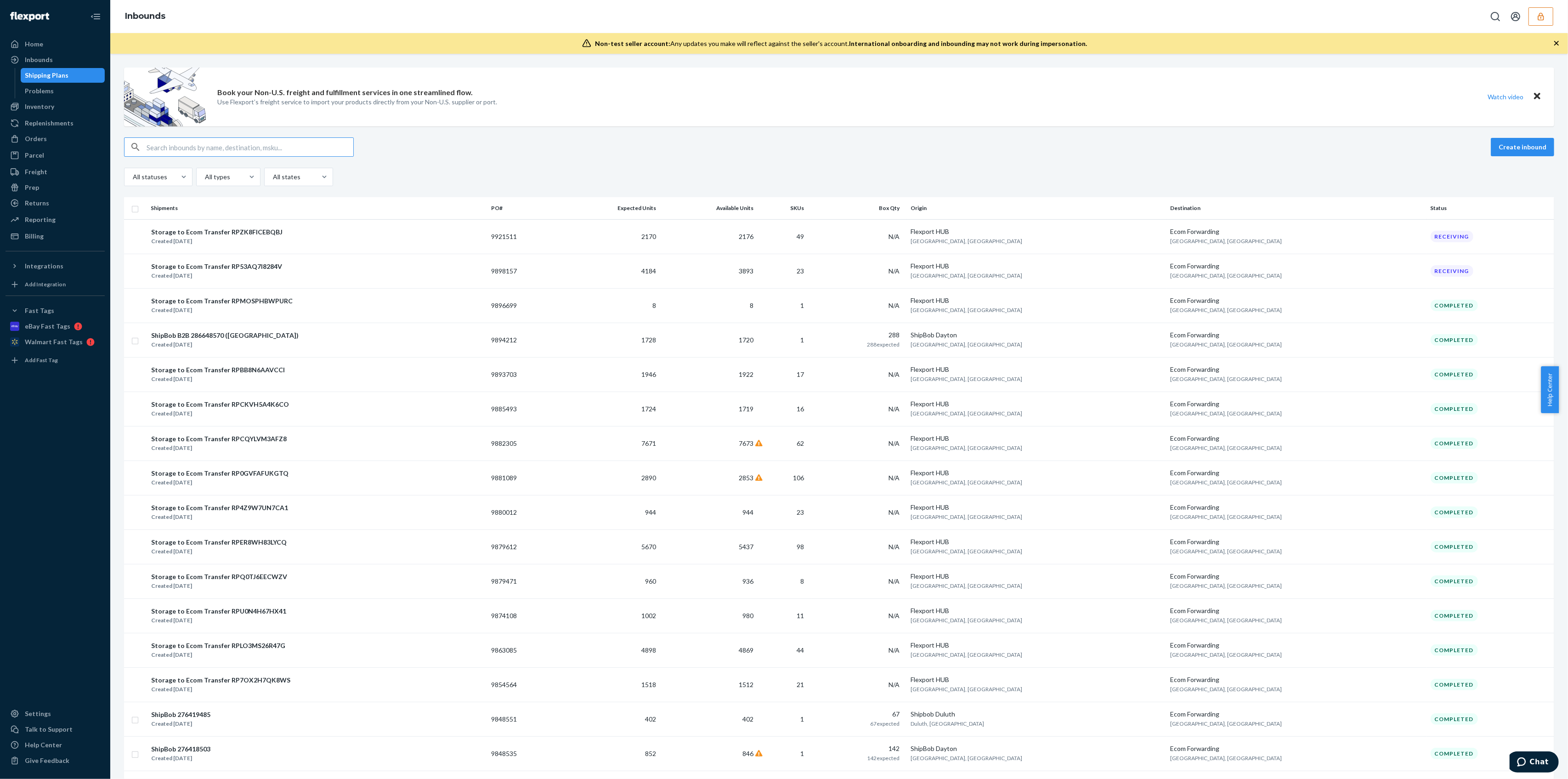
click at [200, 151] on input "text" at bounding box center [250, 147] width 207 height 18
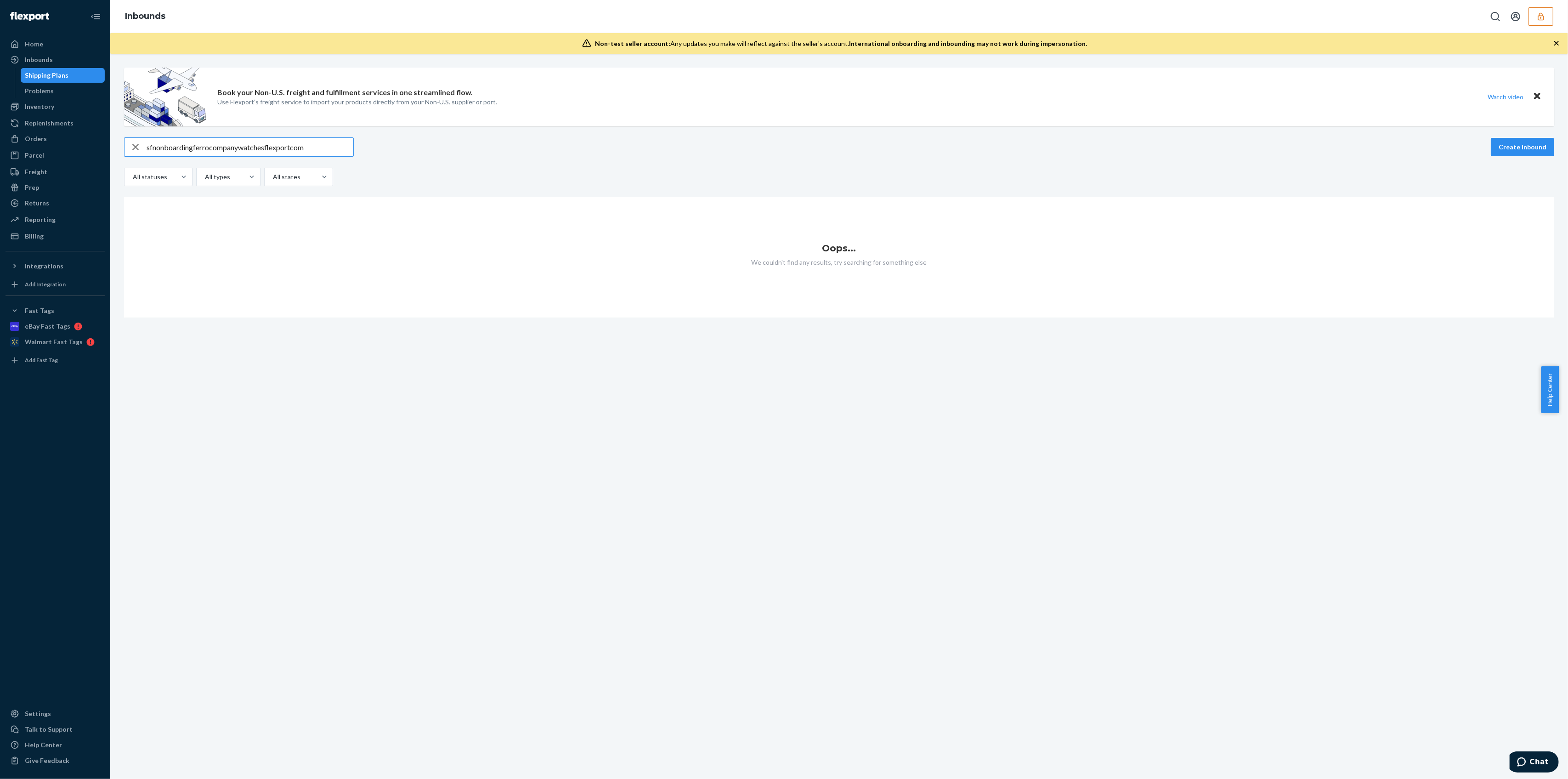
type input "sfnonboardingferrocompanywatchesflexportcom"
click at [1544, 13] on icon "button" at bounding box center [1541, 16] width 9 height 9
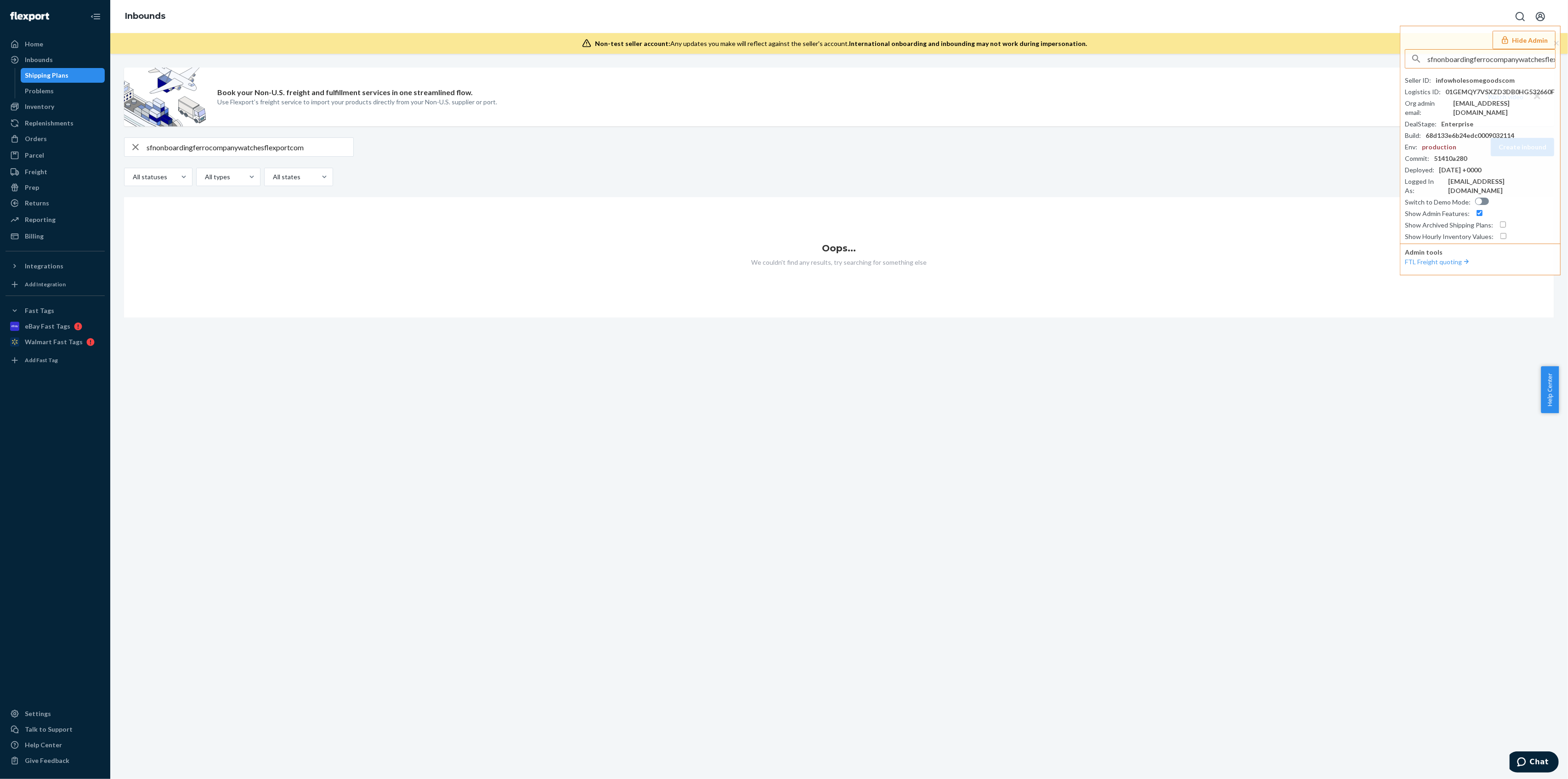
scroll to position [0, 29]
type input "sfnonboardingferrocompanywatchesflexportcom"
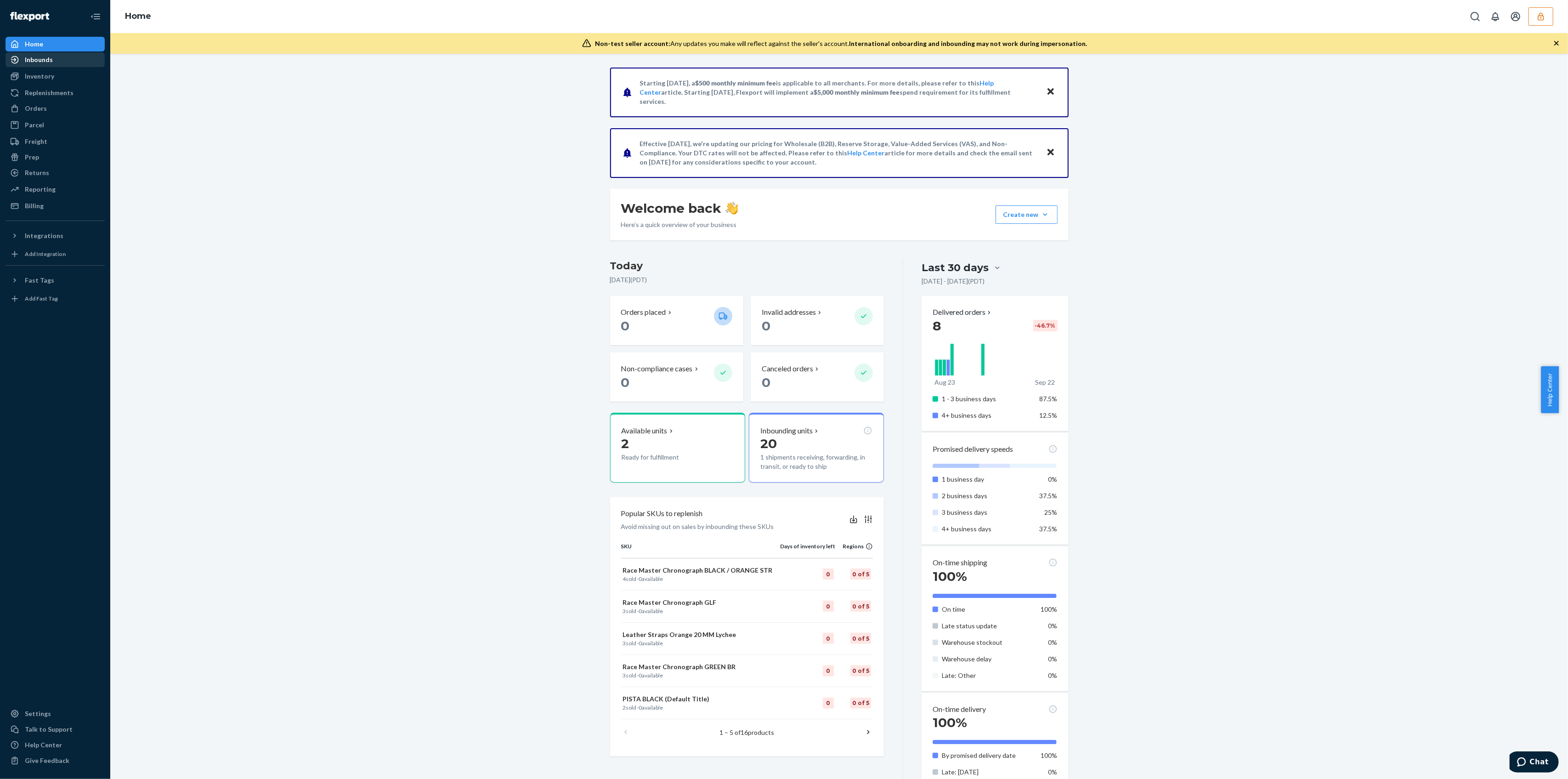
click at [18, 60] on icon at bounding box center [15, 60] width 8 height 8
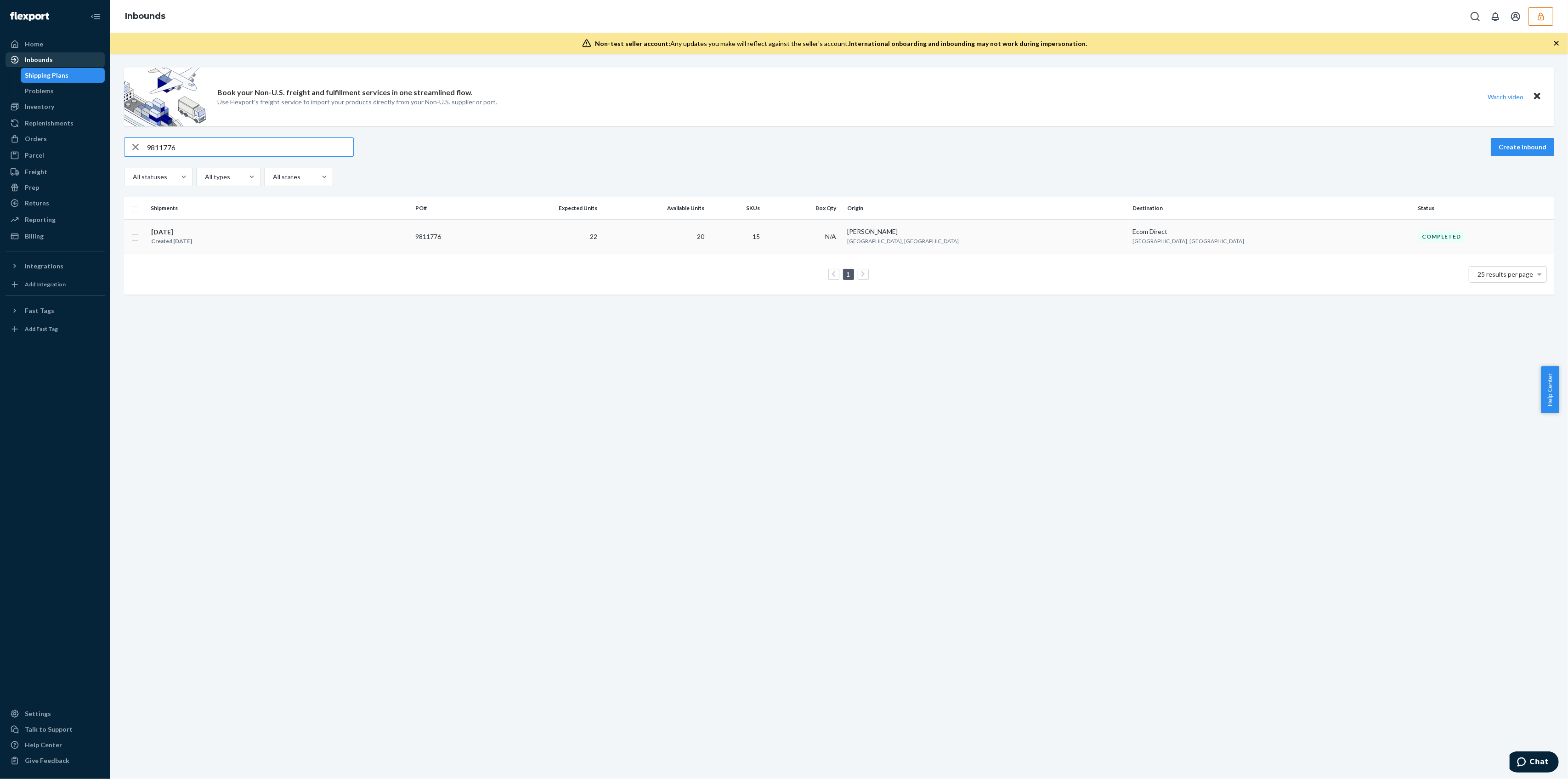
type input "9811776"
click at [708, 239] on td "20" at bounding box center [654, 236] width 107 height 35
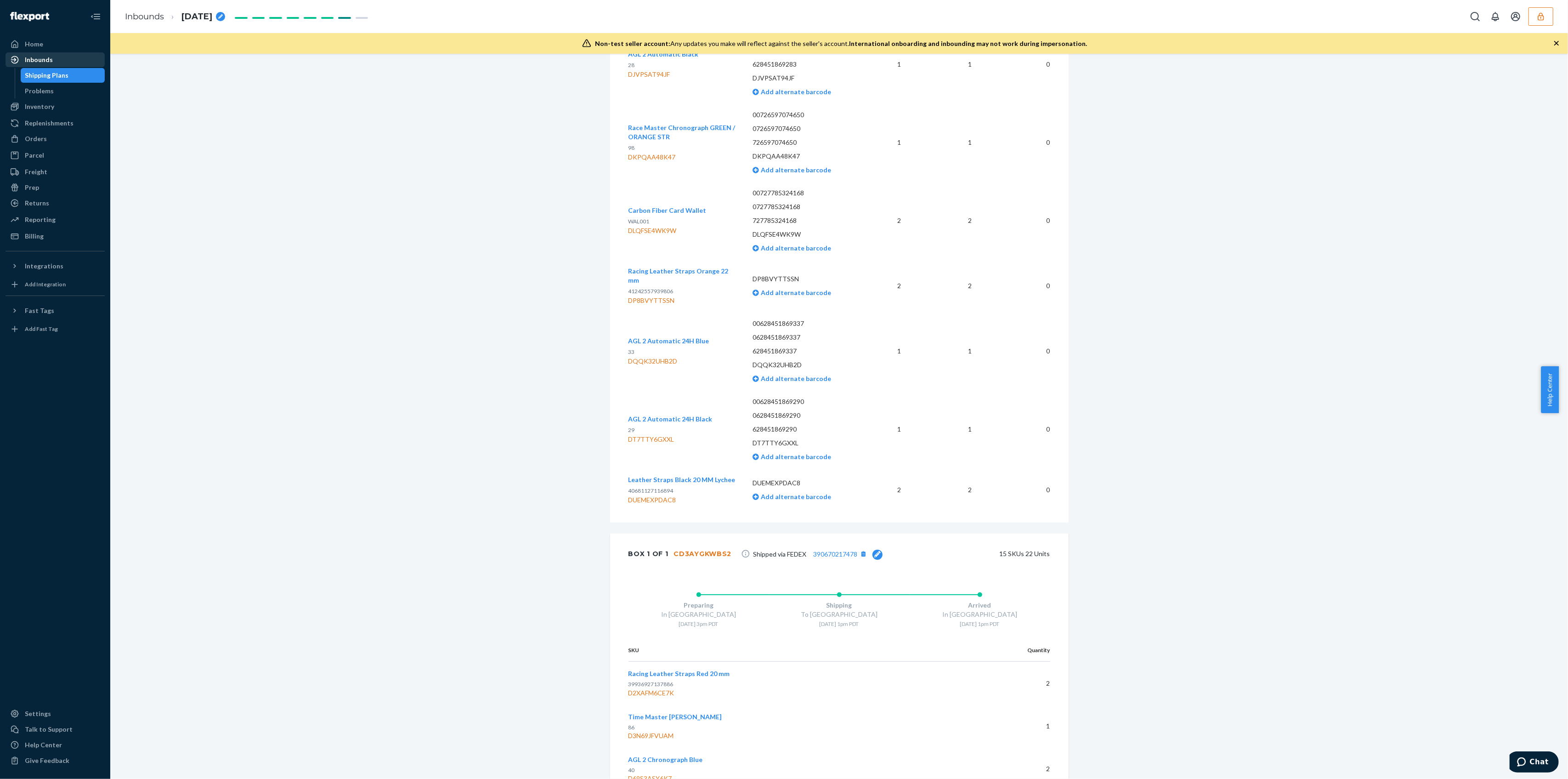
scroll to position [782, 0]
drag, startPoint x: 663, startPoint y: 537, endPoint x: 724, endPoint y: 541, distance: 61.1
click at [724, 541] on div "Box 1 of 1 CD3AYGKWBS2 Shipped via FEDEX 390670217478 15 SKUs 22 Units" at bounding box center [839, 559] width 458 height 40
drag, startPoint x: 662, startPoint y: 540, endPoint x: 723, endPoint y: 540, distance: 61.0
click at [723, 540] on div "Box 1 of 1 CD3AYGKWBS2 Shipped via FEDEX 390670217478 15 SKUs 22 Units" at bounding box center [839, 559] width 458 height 40
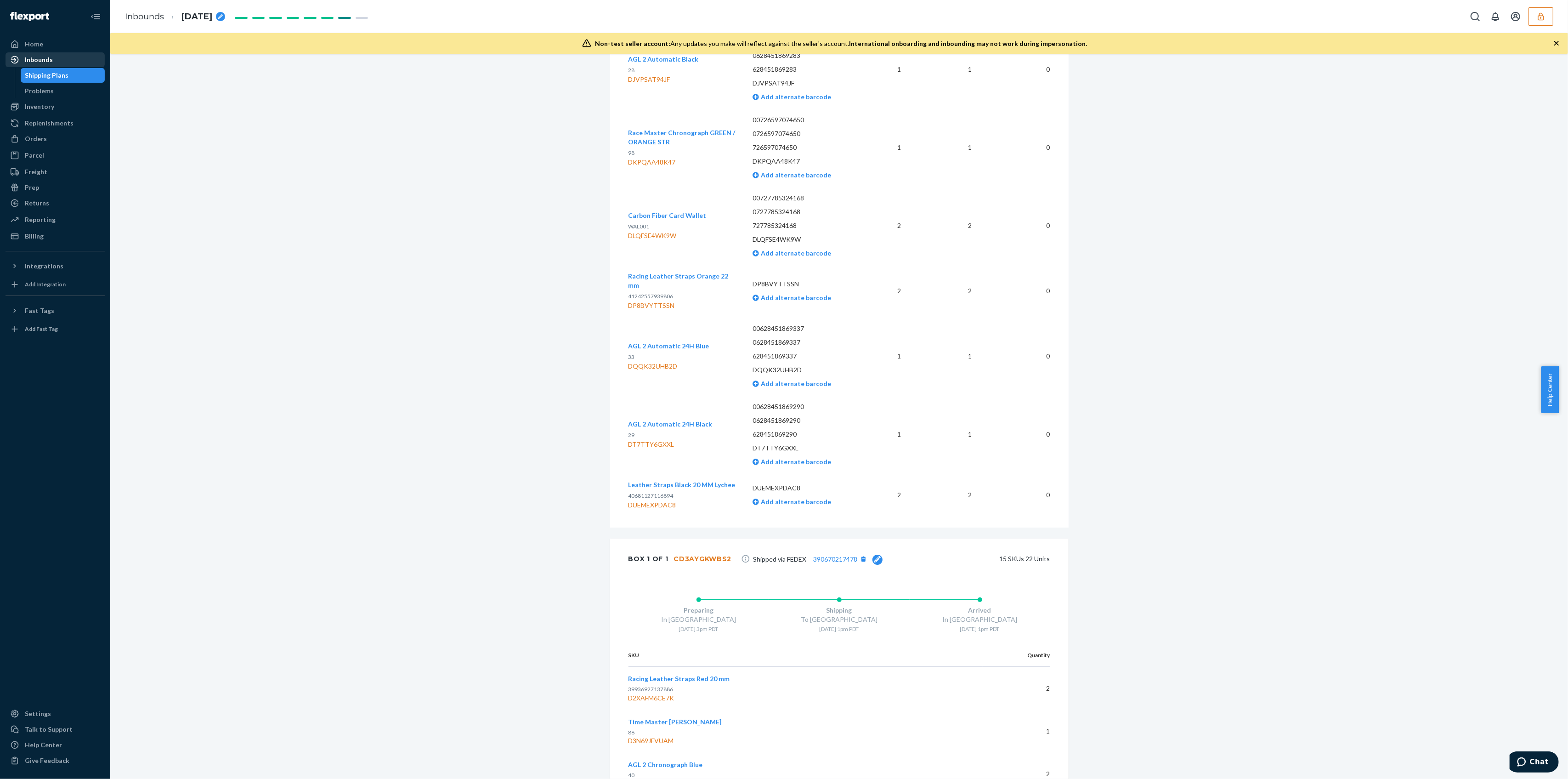
click at [723, 540] on div "Box 1 of 1 CD3AYGKWBS2 Shipped via FEDEX 390670217478 15 SKUs 22 Units" at bounding box center [839, 559] width 458 height 40
drag, startPoint x: 660, startPoint y: 540, endPoint x: 671, endPoint y: 539, distance: 11.0
click at [671, 550] on div "Box 1 of 1 CD3AYGKWBS2" at bounding box center [681, 559] width 103 height 18
click at [668, 590] on div "Preparing In [GEOGRAPHIC_DATA] [DATE] 3pm PDT" at bounding box center [699, 612] width 141 height 43
drag, startPoint x: 668, startPoint y: 541, endPoint x: 724, endPoint y: 539, distance: 56.0
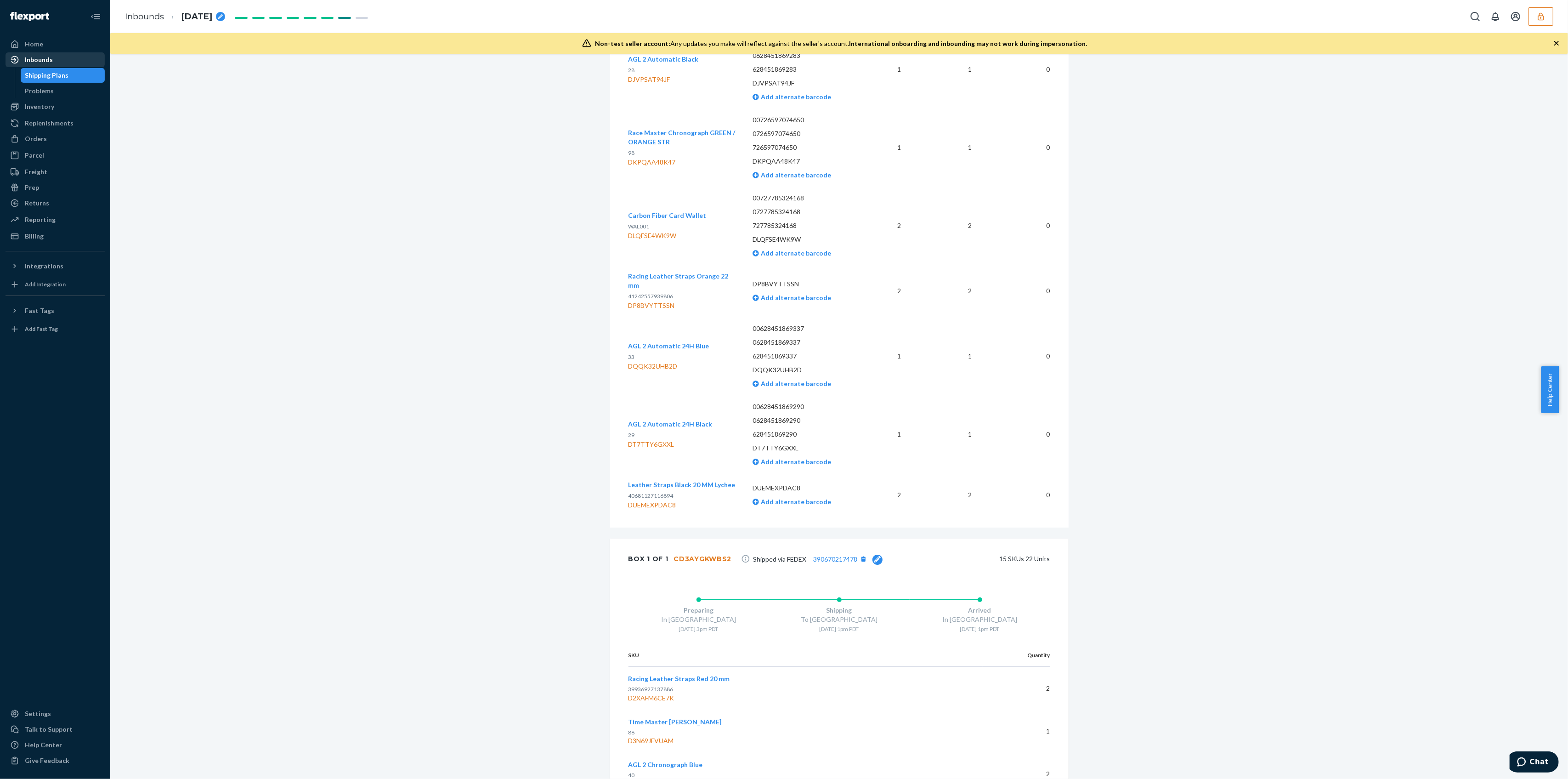
click at [724, 539] on div "Box 1 of 1 CD3AYGKWBS2 Shipped via FEDEX 390670217478 15 SKUs 22 Units" at bounding box center [839, 559] width 458 height 40
drag, startPoint x: 721, startPoint y: 541, endPoint x: 668, endPoint y: 540, distance: 53.0
click at [674, 554] on div "CD3AYGKWBS2" at bounding box center [702, 559] width 58 height 9
copy div "CD3AYGKWBS2"
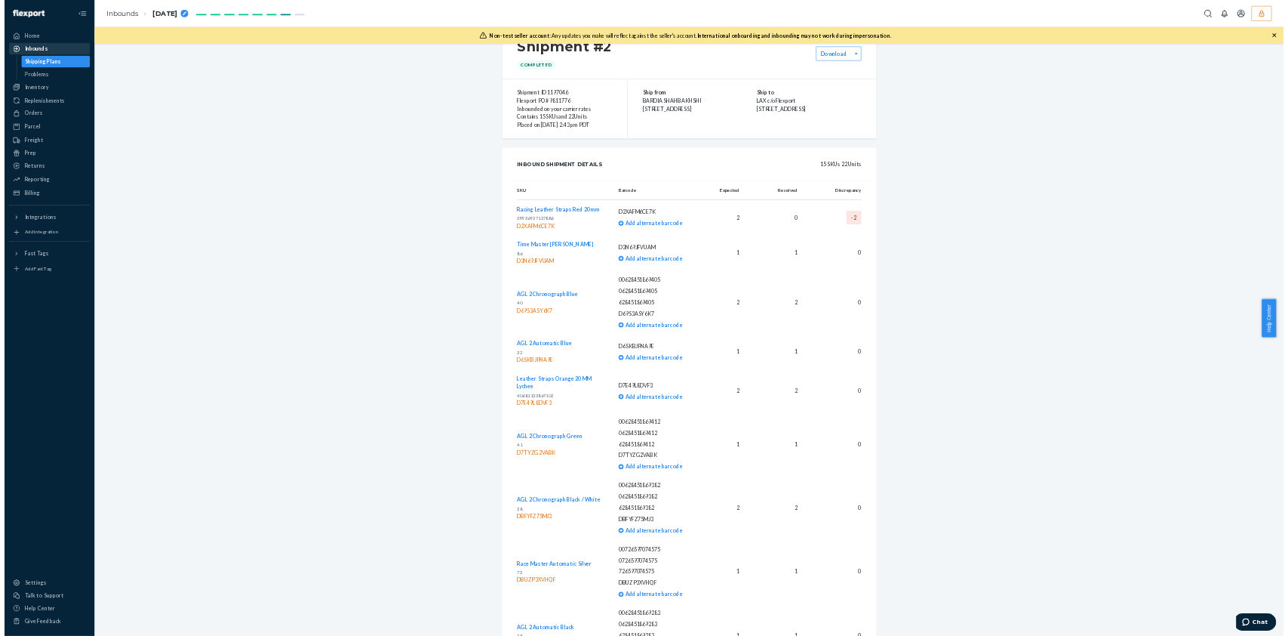
scroll to position [76, 0]
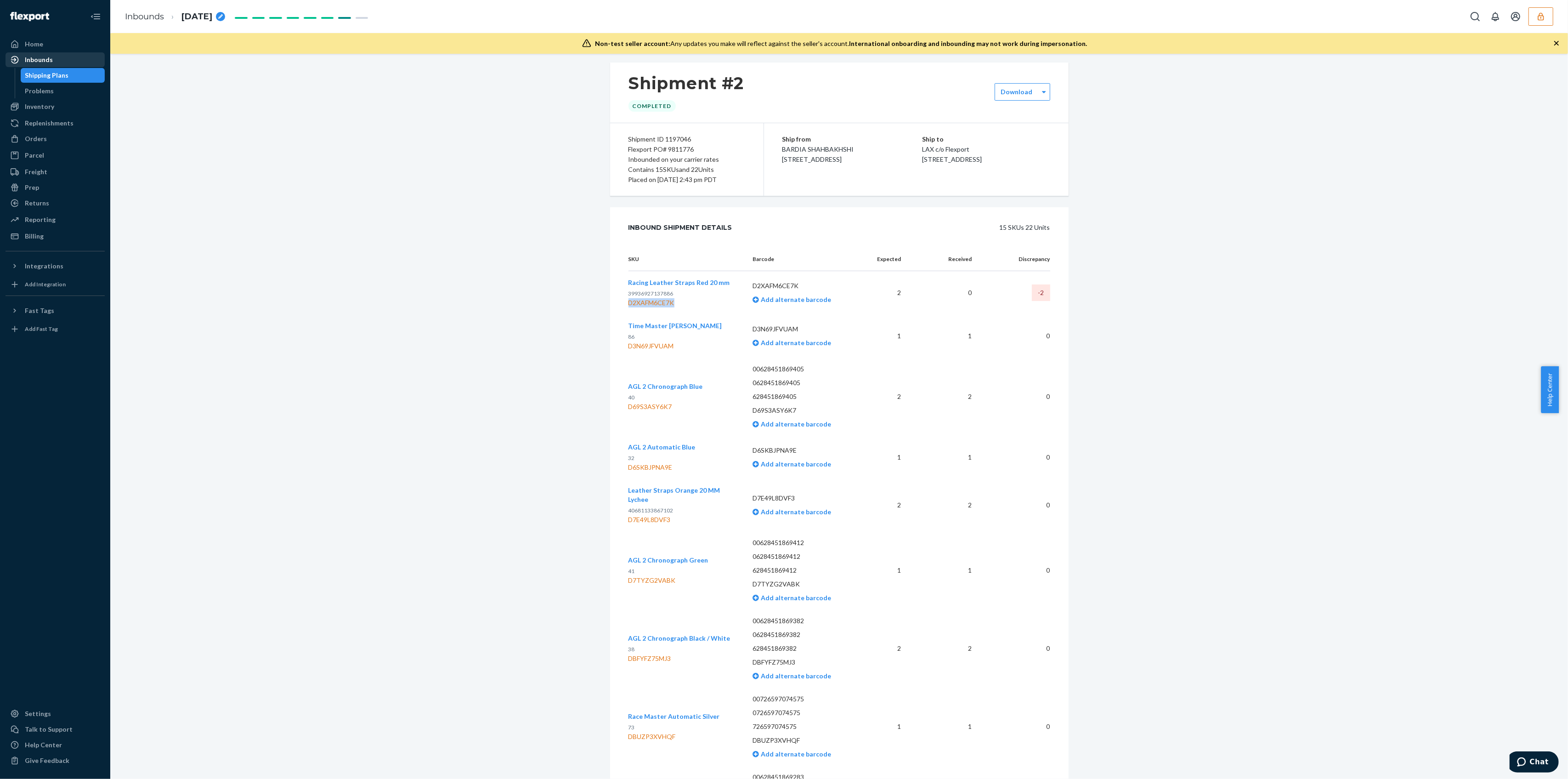
drag, startPoint x: 625, startPoint y: 303, endPoint x: 677, endPoint y: 303, distance: 52.0
click at [677, 303] on div "D2XAFM6CE7K" at bounding box center [679, 303] width 102 height 9
copy div "D2XAFM6CE7K"
click at [704, 308] on td "Racing Leather Straps Red 20 mm 39936927137886 D2XAFM6CE7K" at bounding box center [687, 293] width 117 height 44
drag, startPoint x: 671, startPoint y: 303, endPoint x: 625, endPoint y: 305, distance: 46.0
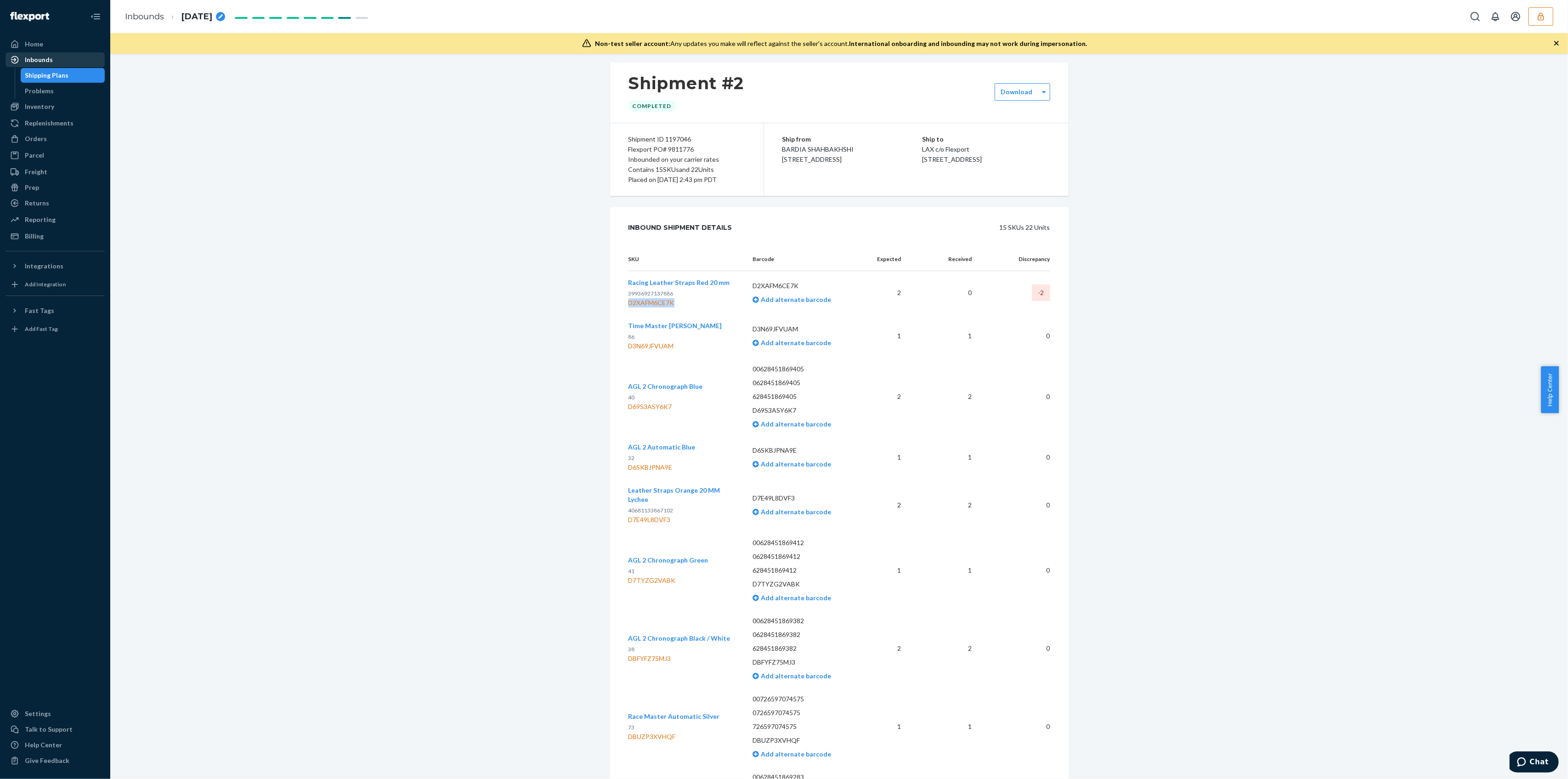
click at [629, 305] on div "D2XAFM6CE7K" at bounding box center [679, 303] width 102 height 9
copy div "D2XAFM6CE7K"
